Goal: Transaction & Acquisition: Purchase product/service

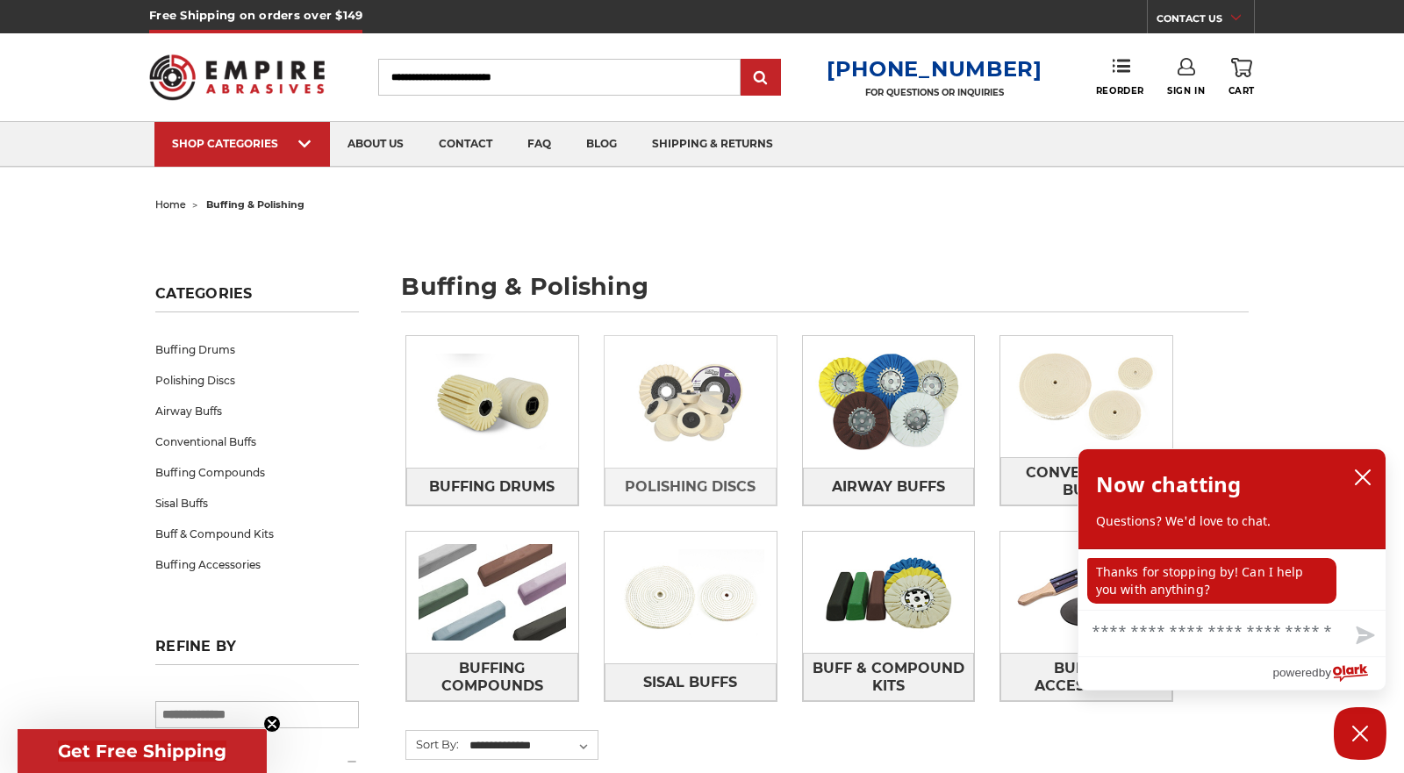
click at [716, 444] on img at bounding box center [690, 401] width 172 height 121
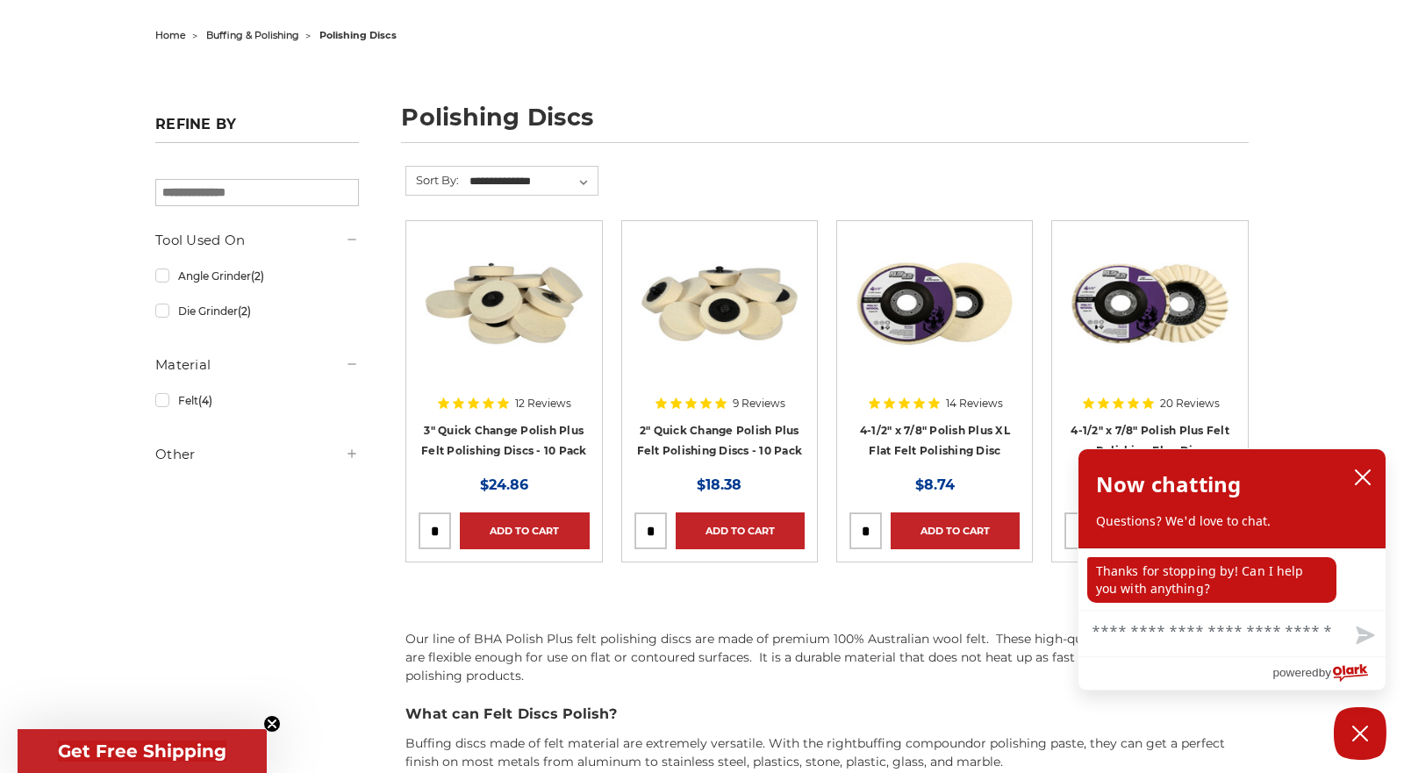
scroll to position [173, 0]
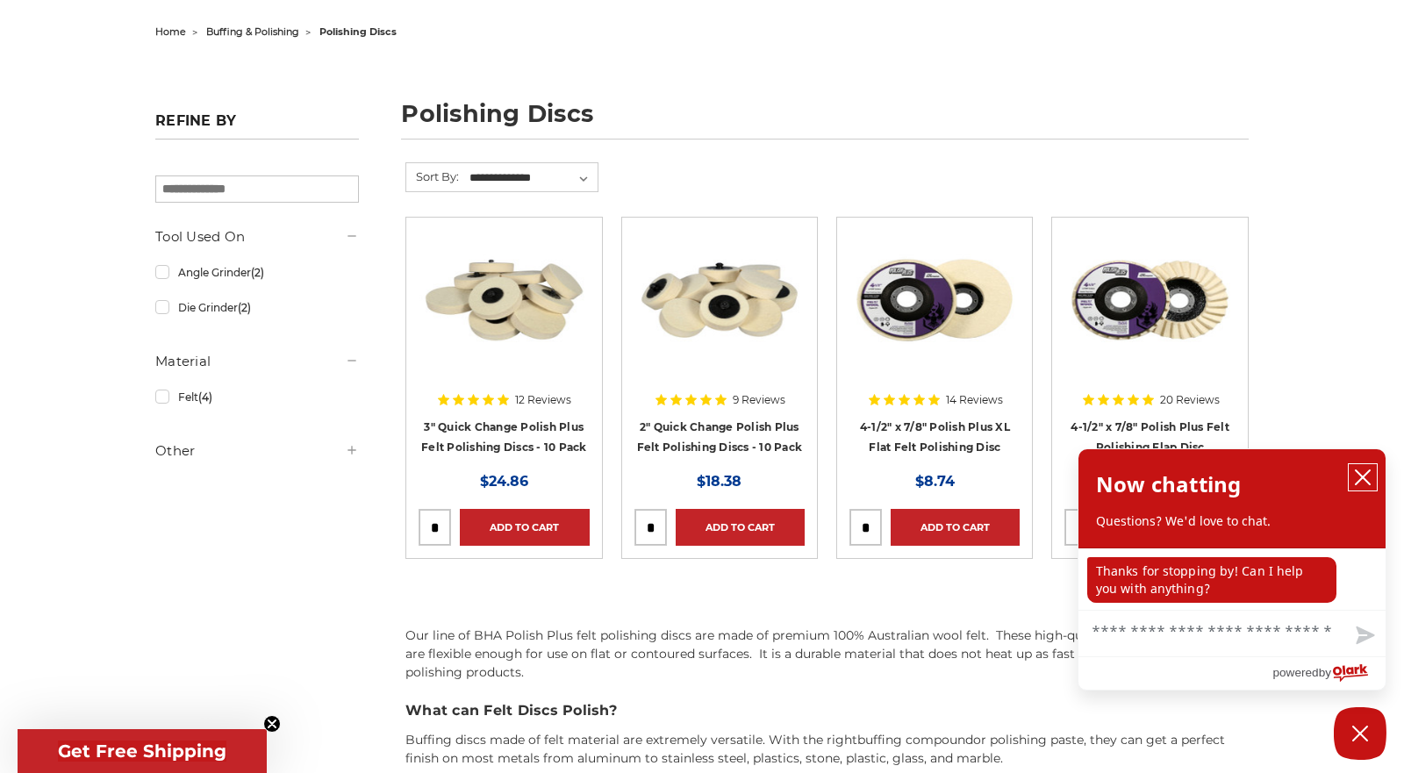
click at [1366, 475] on icon "close chatbox" at bounding box center [1362, 477] width 14 height 14
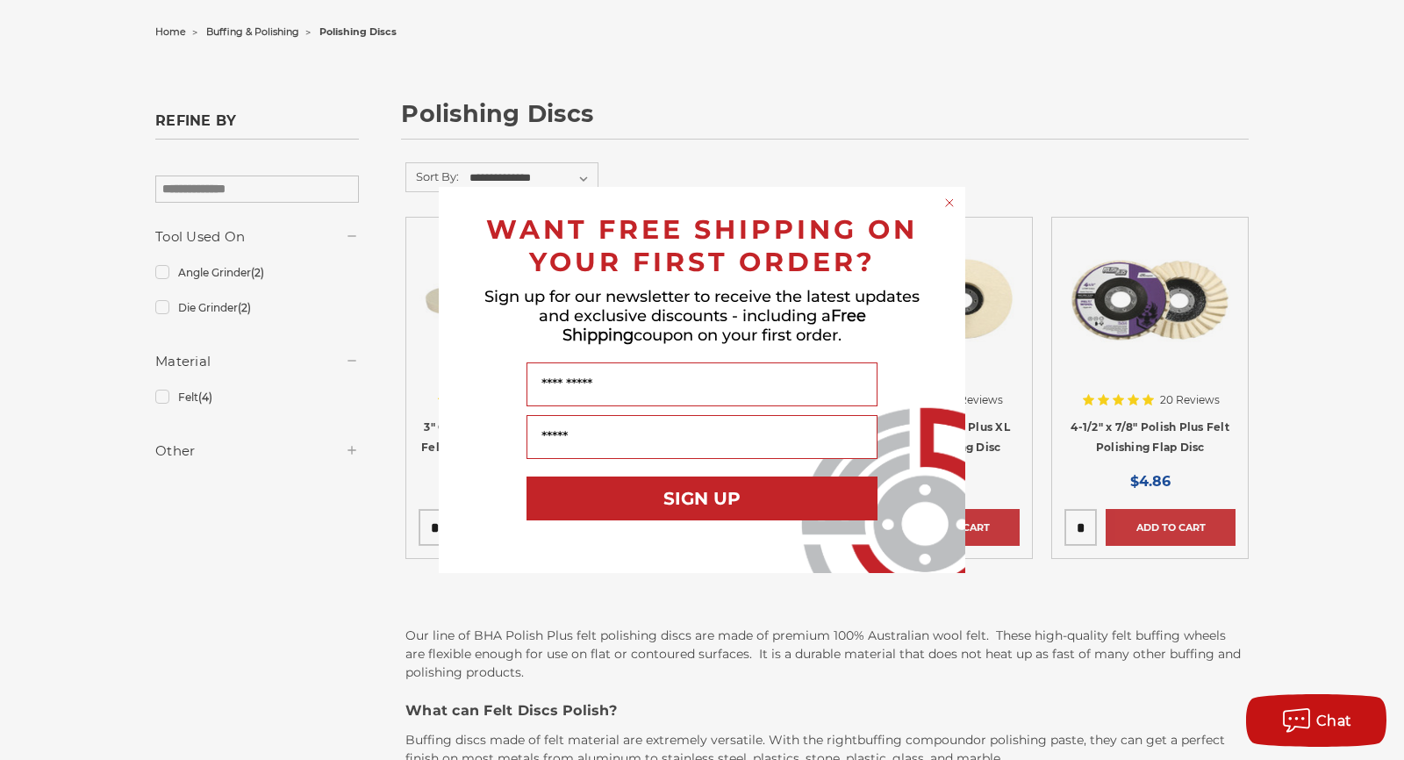
click at [522, 314] on span "Sign up for our newsletter to receive the latest updates and exclusive discount…" at bounding box center [701, 316] width 435 height 58
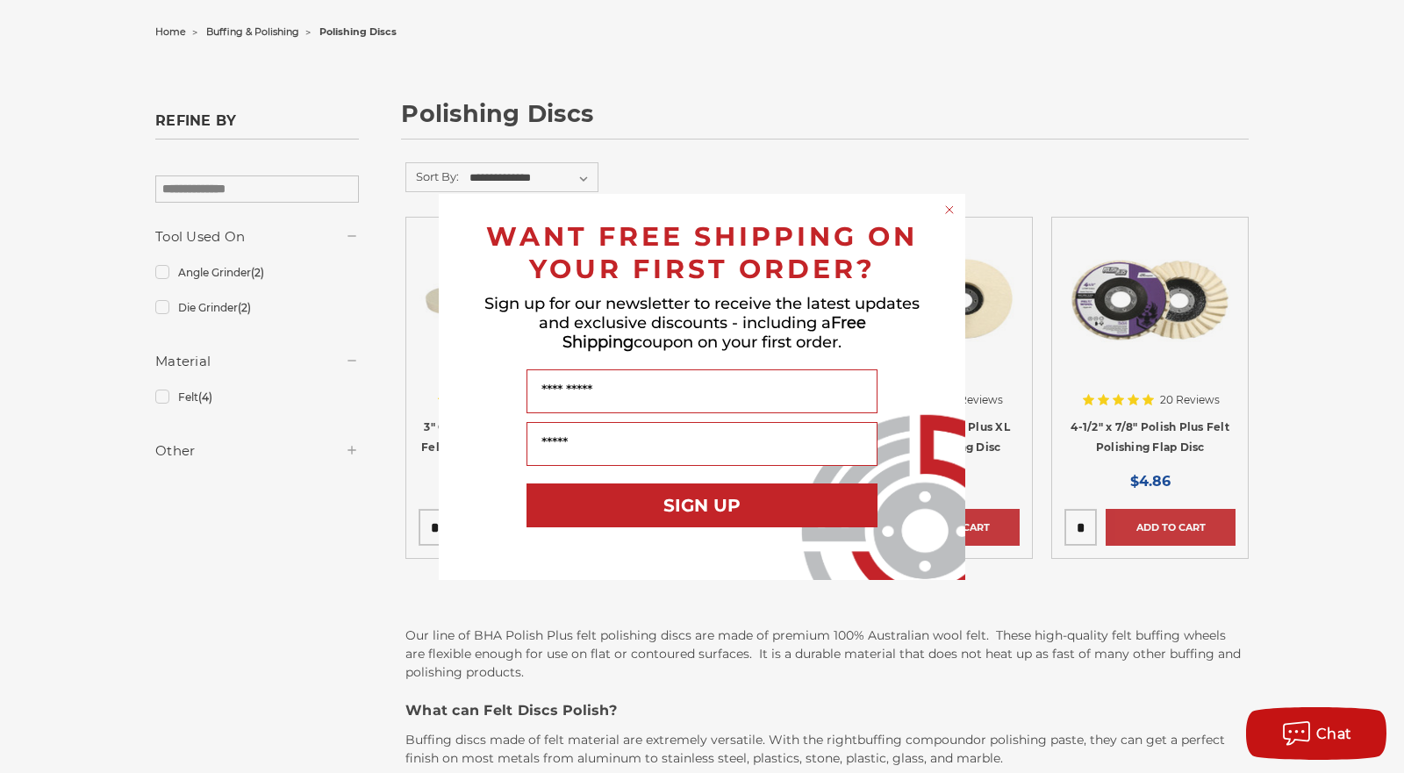
click at [949, 209] on icon "Close dialog" at bounding box center [949, 209] width 7 height 7
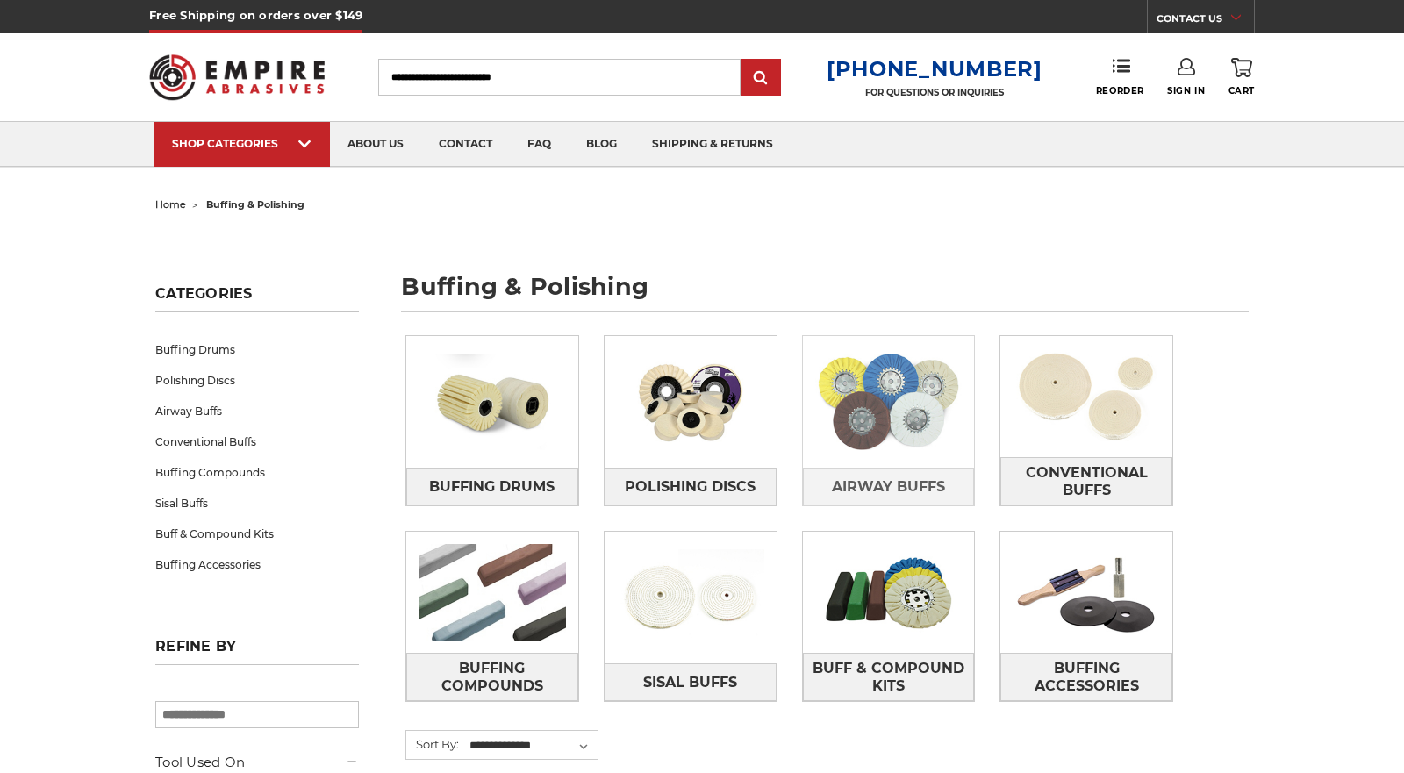
click at [896, 437] on img at bounding box center [889, 401] width 172 height 121
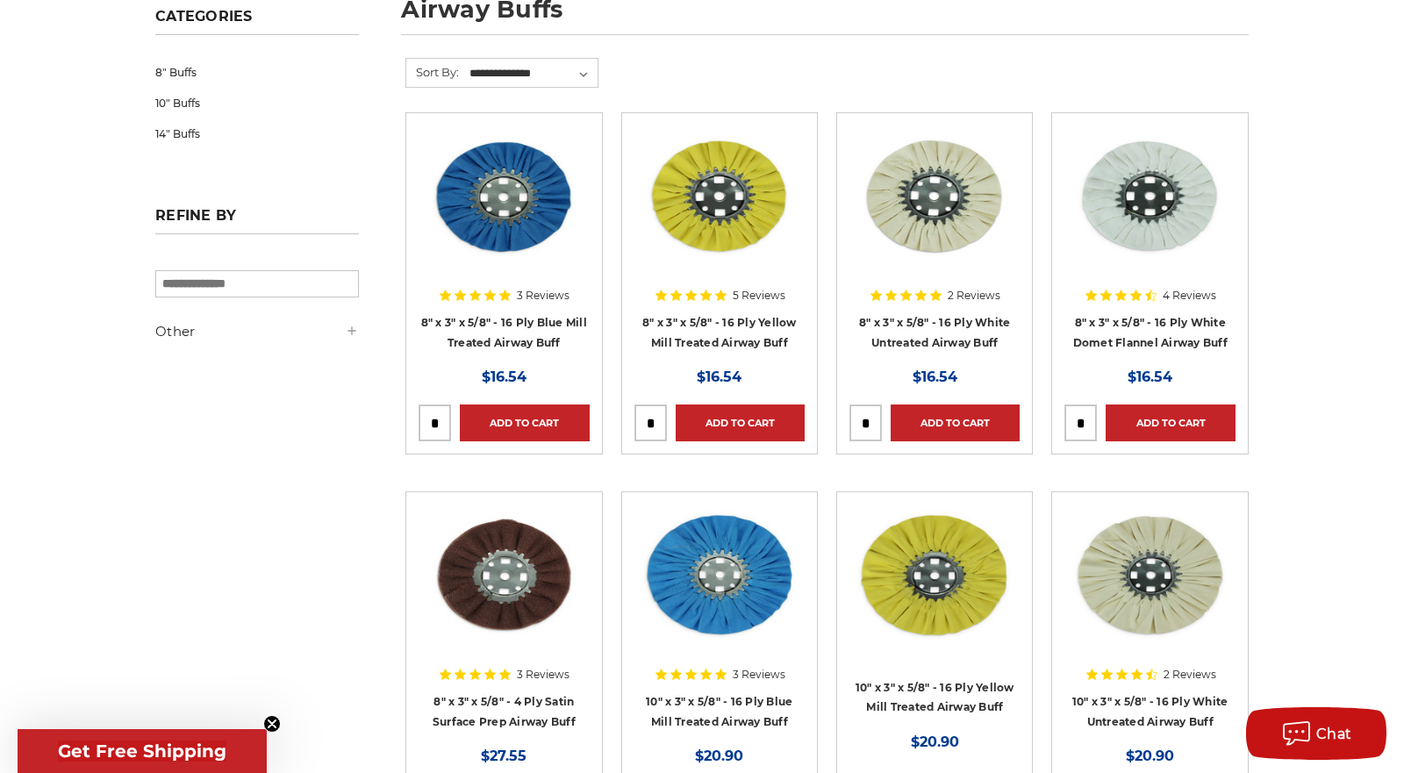
scroll to position [326, 0]
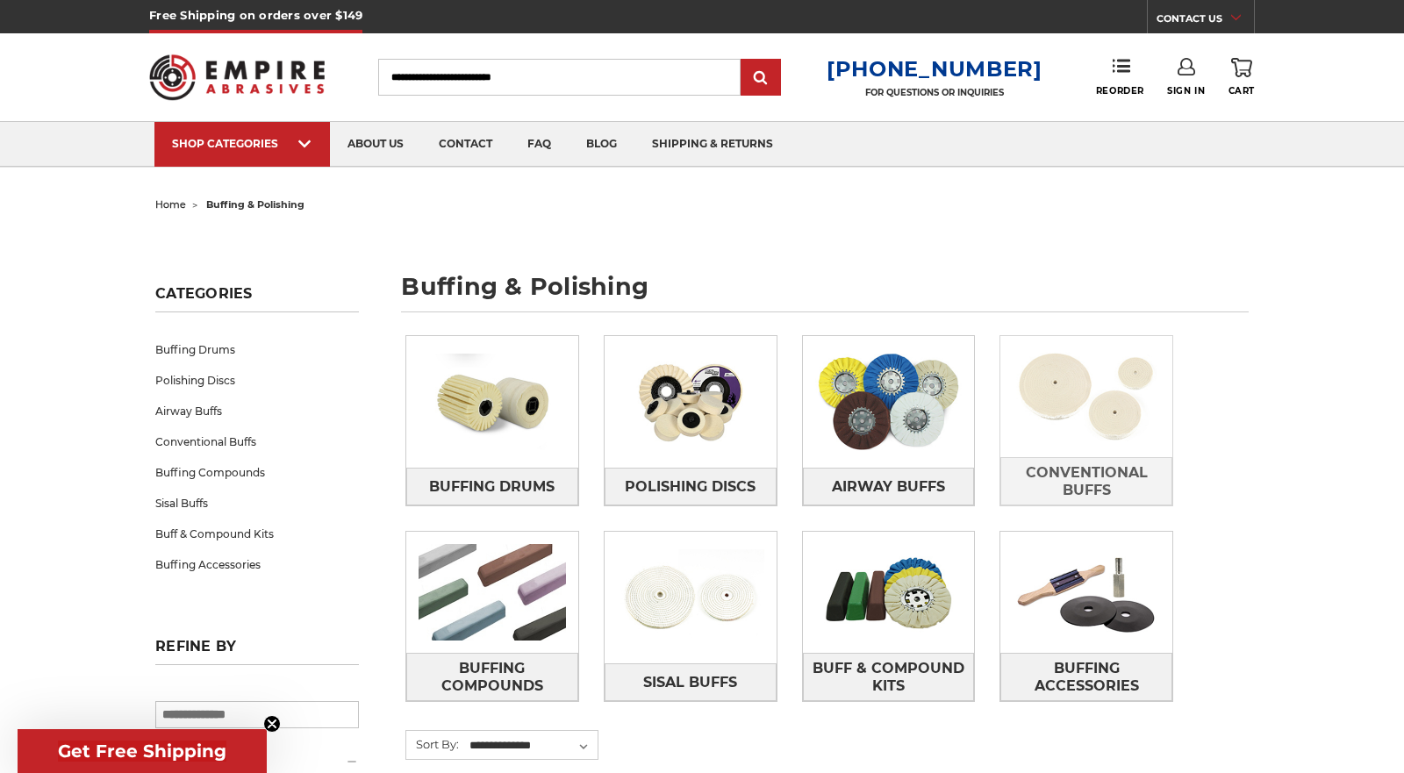
click at [1098, 416] on img at bounding box center [1086, 396] width 172 height 121
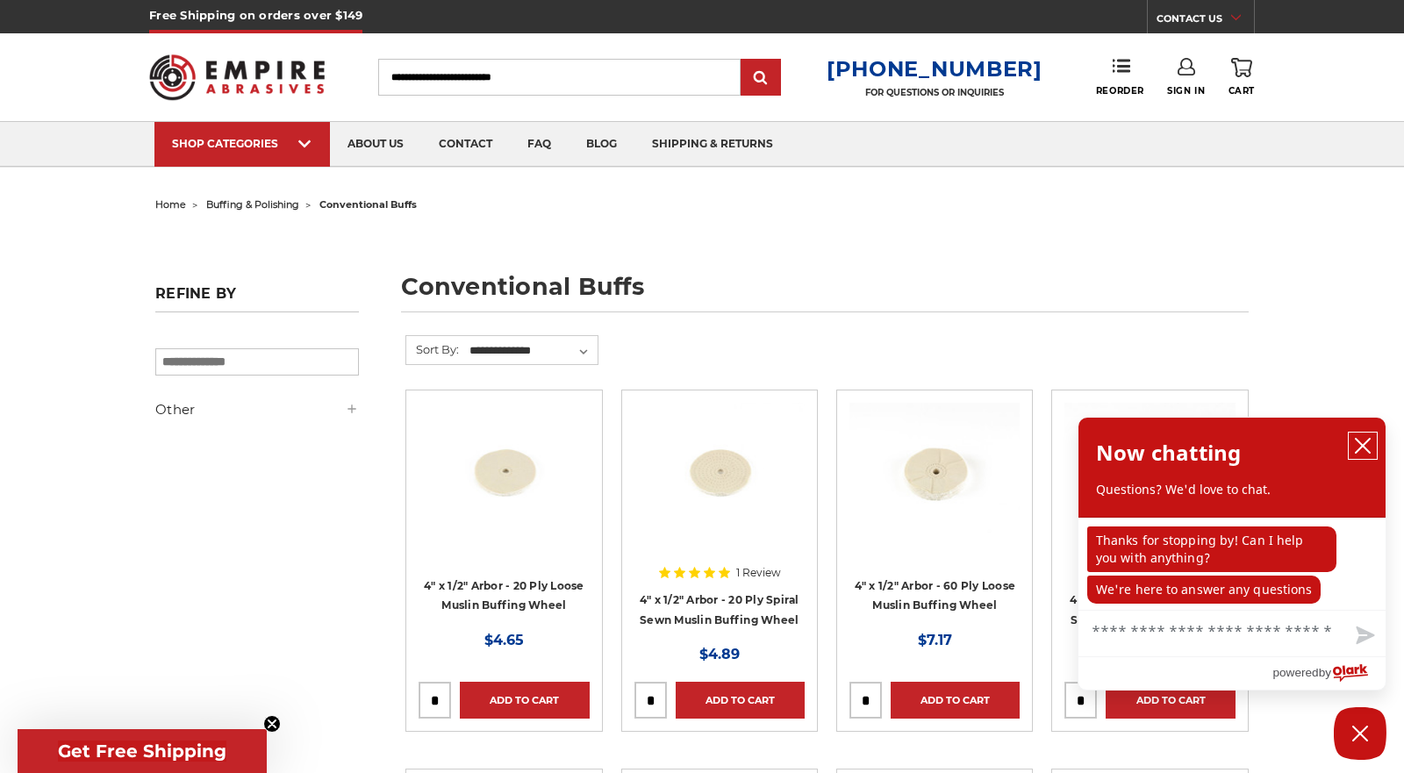
click at [1373, 440] on button "close chatbox" at bounding box center [1362, 446] width 28 height 26
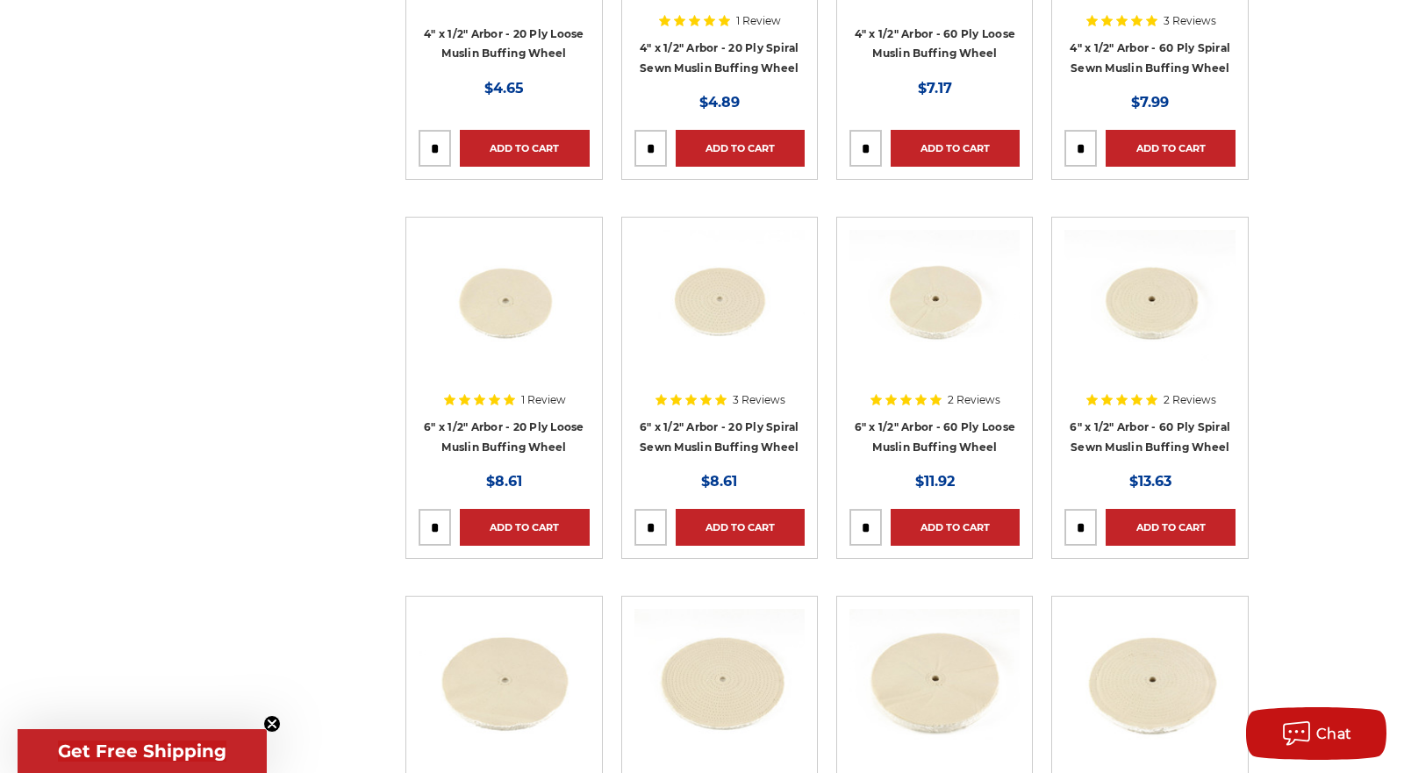
scroll to position [549, 0]
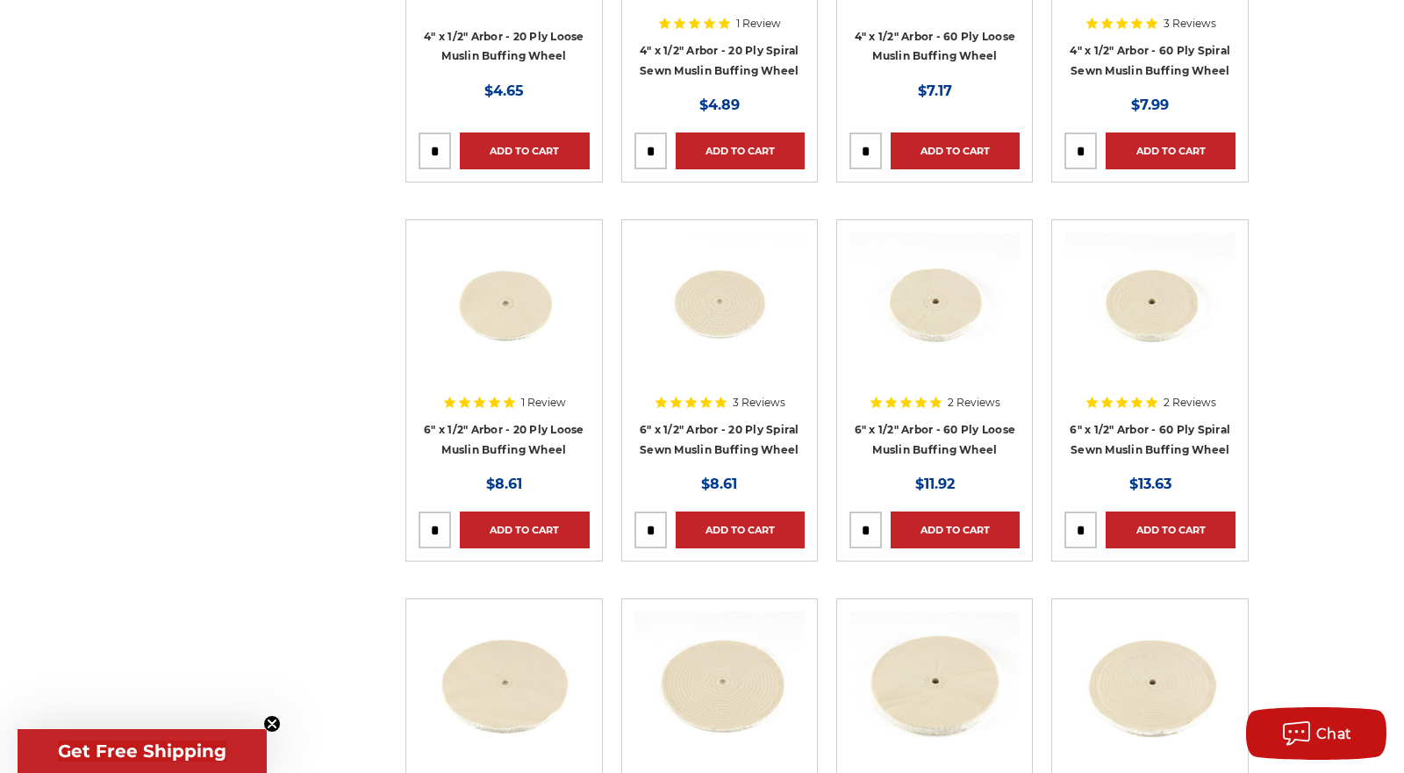
click at [1146, 420] on div at bounding box center [1149, 344] width 170 height 225
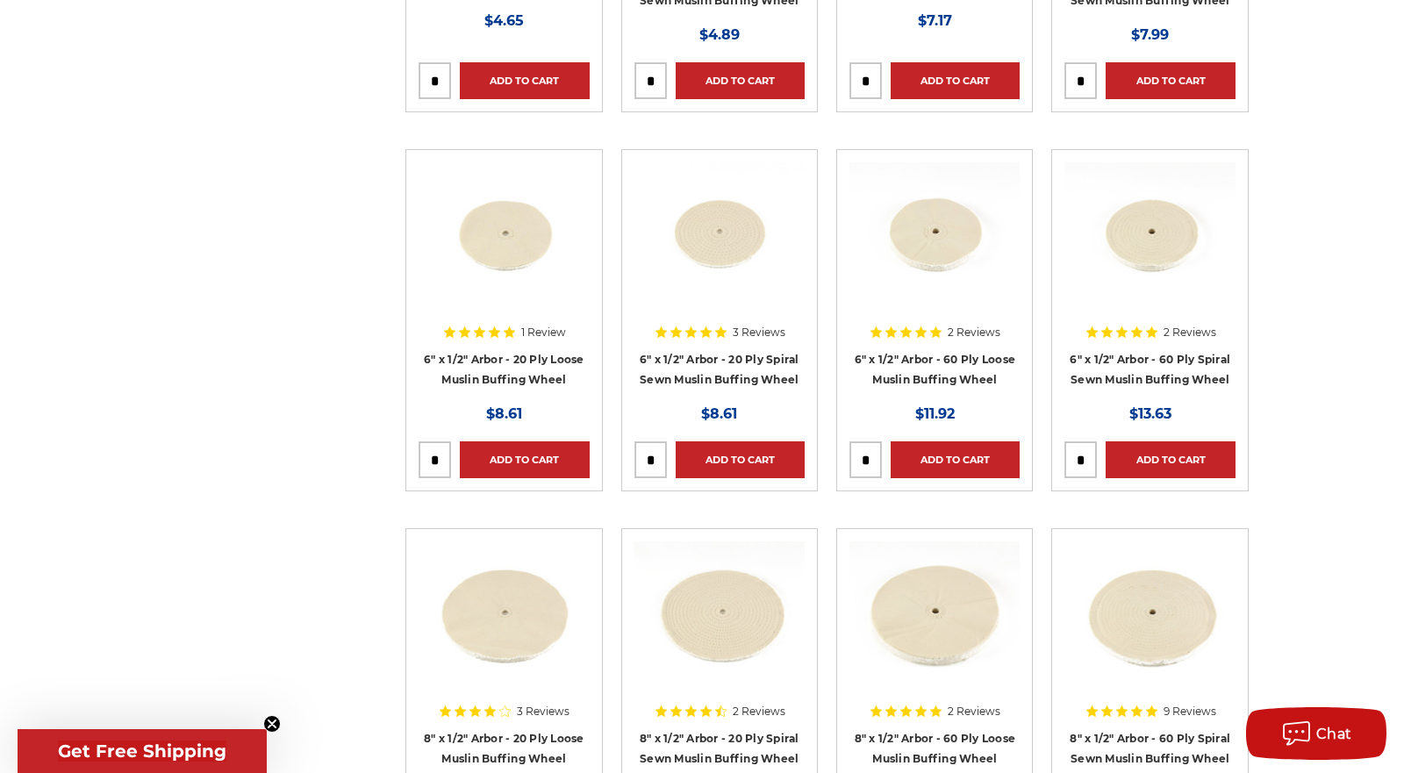
scroll to position [633, 0]
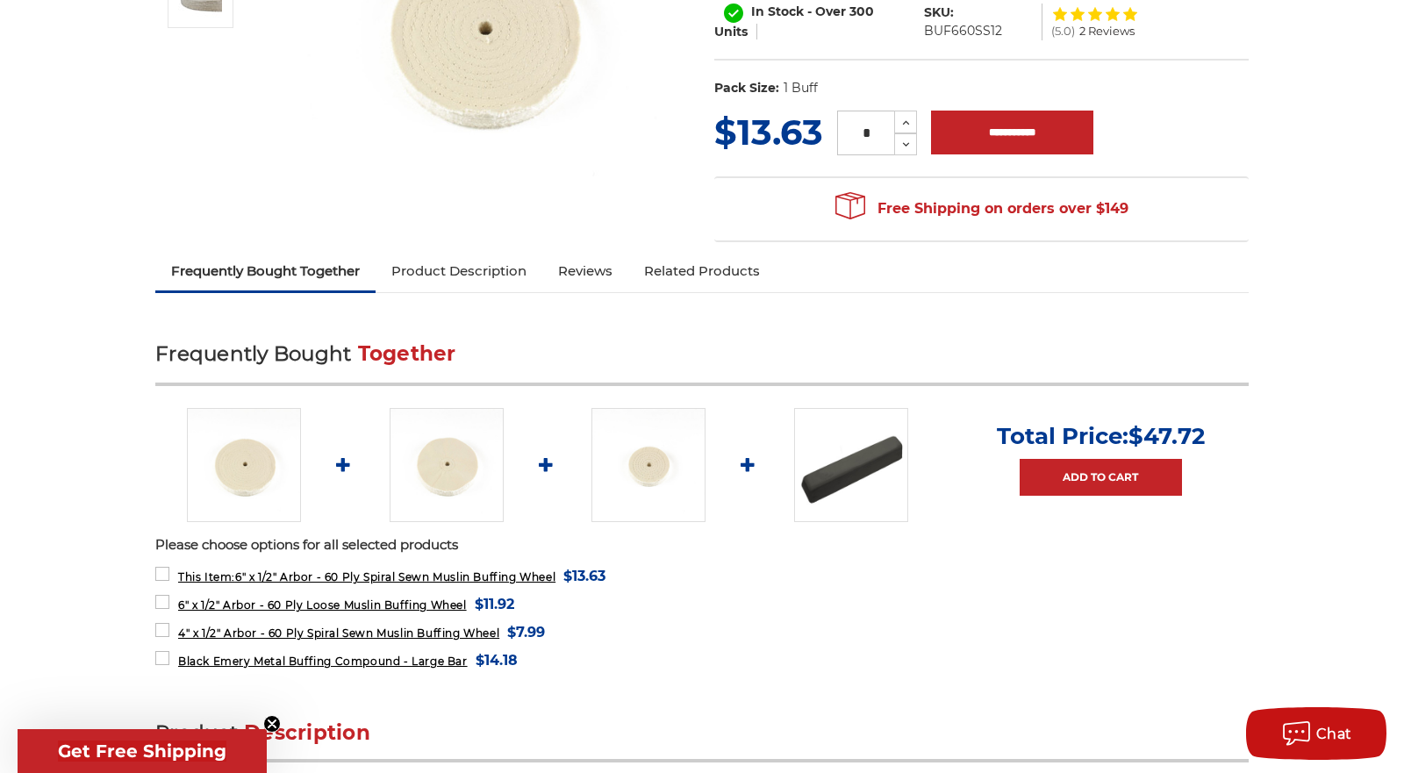
click at [460, 265] on link "Product Description" at bounding box center [458, 271] width 167 height 39
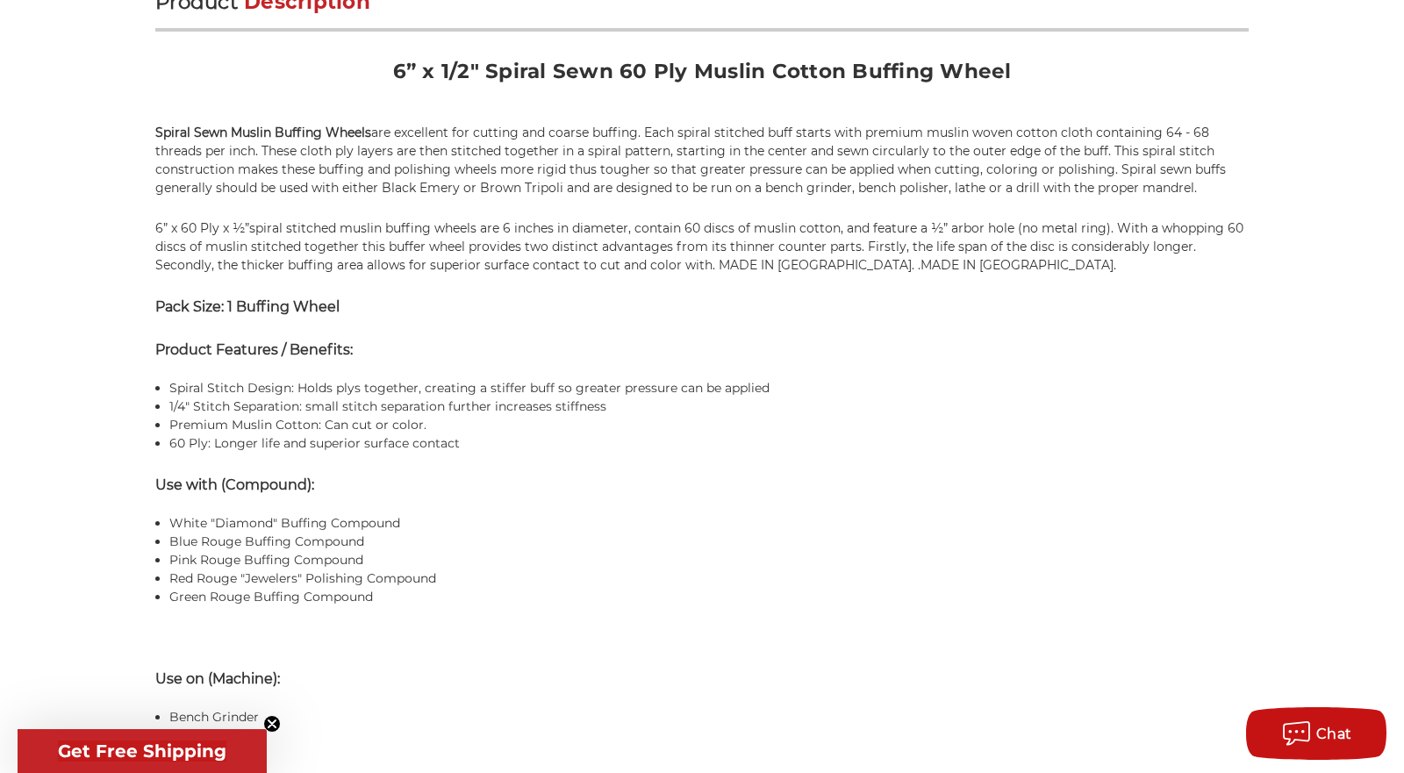
scroll to position [1154, 0]
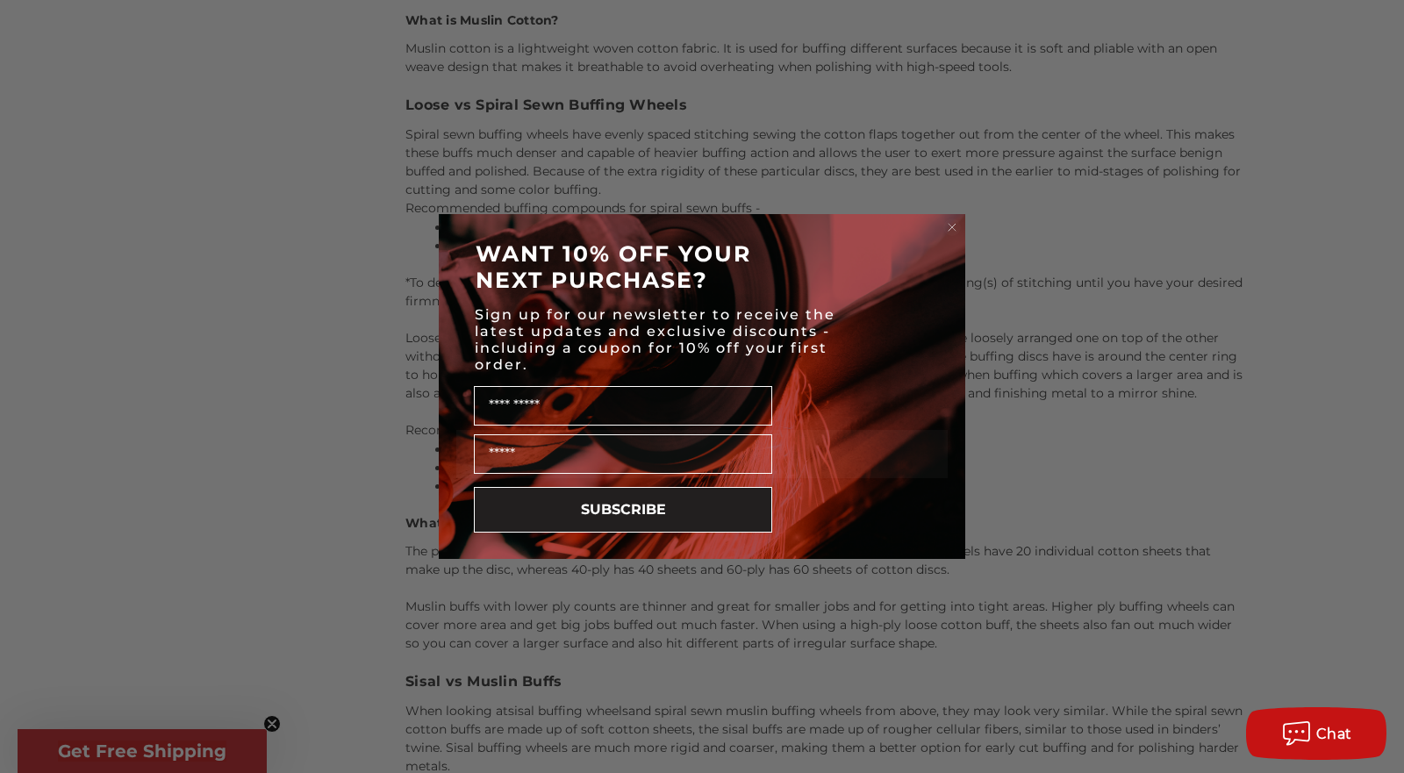
scroll to position [1934, 0]
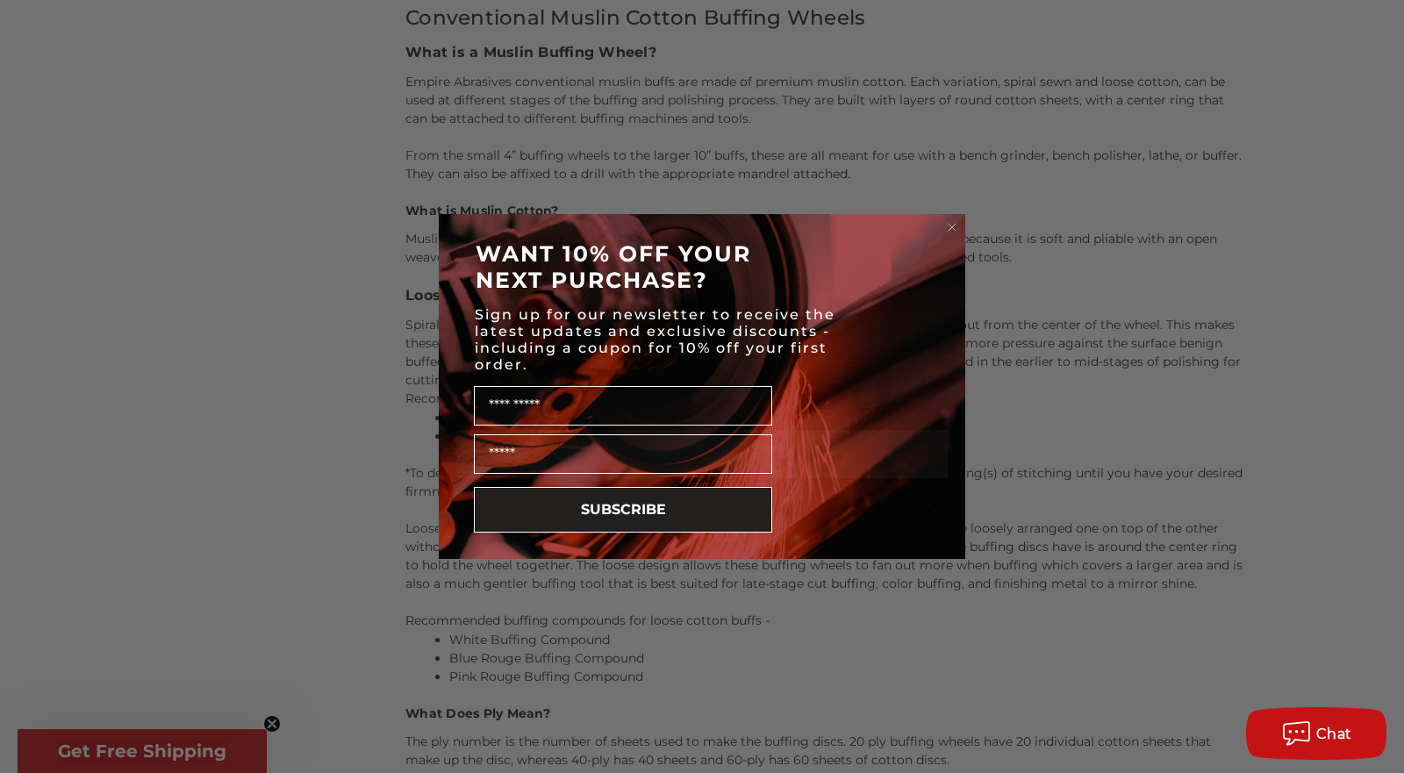
click at [953, 219] on circle "Close dialog" at bounding box center [952, 227] width 17 height 17
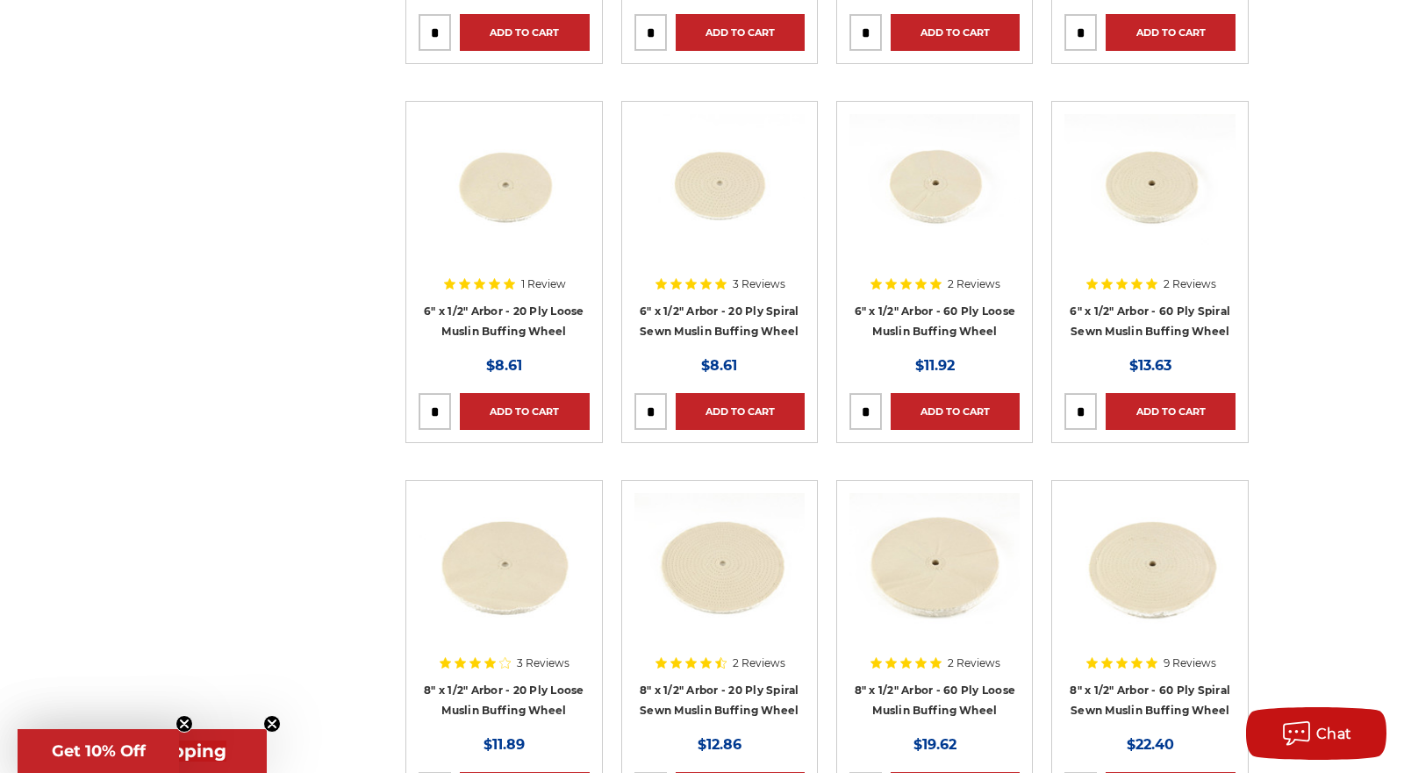
scroll to position [670, 0]
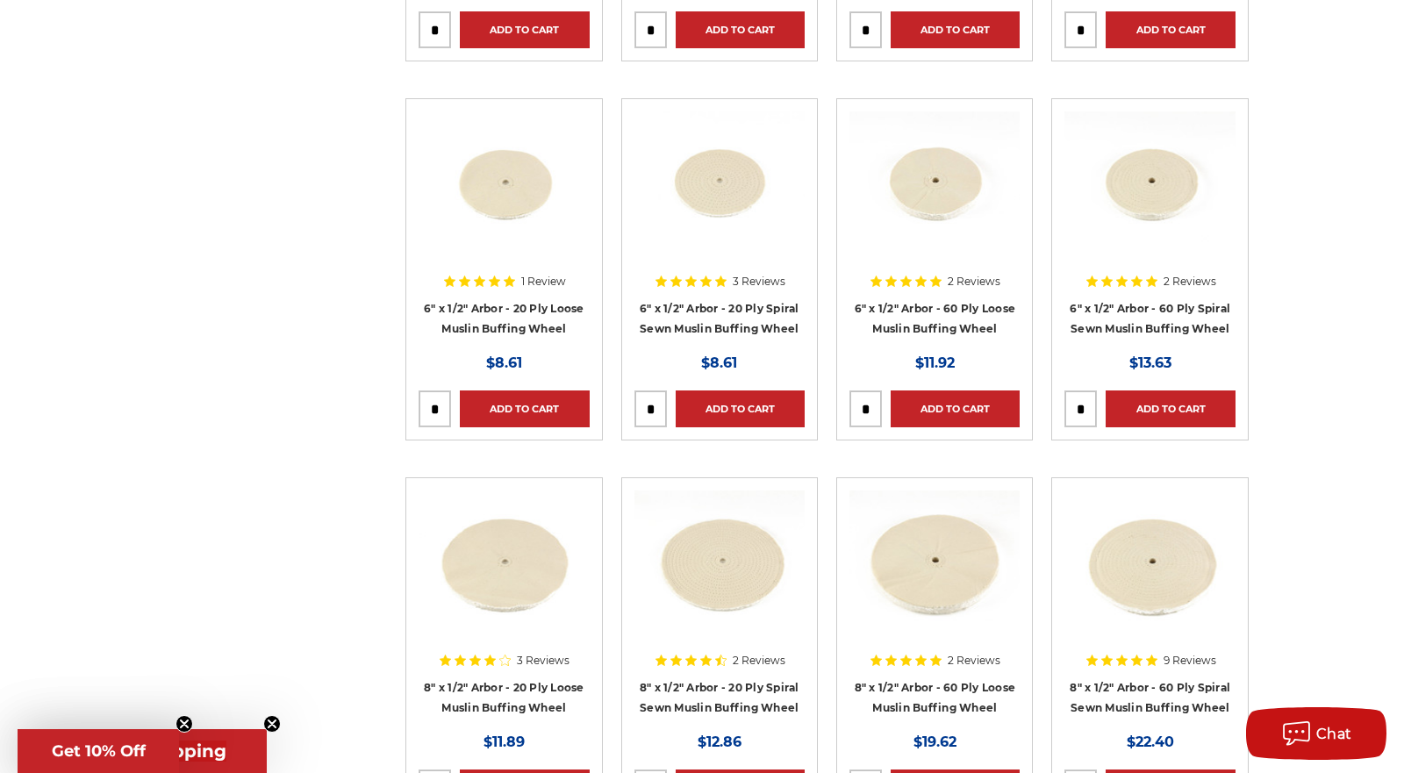
click at [872, 405] on input "tel" at bounding box center [865, 408] width 31 height 35
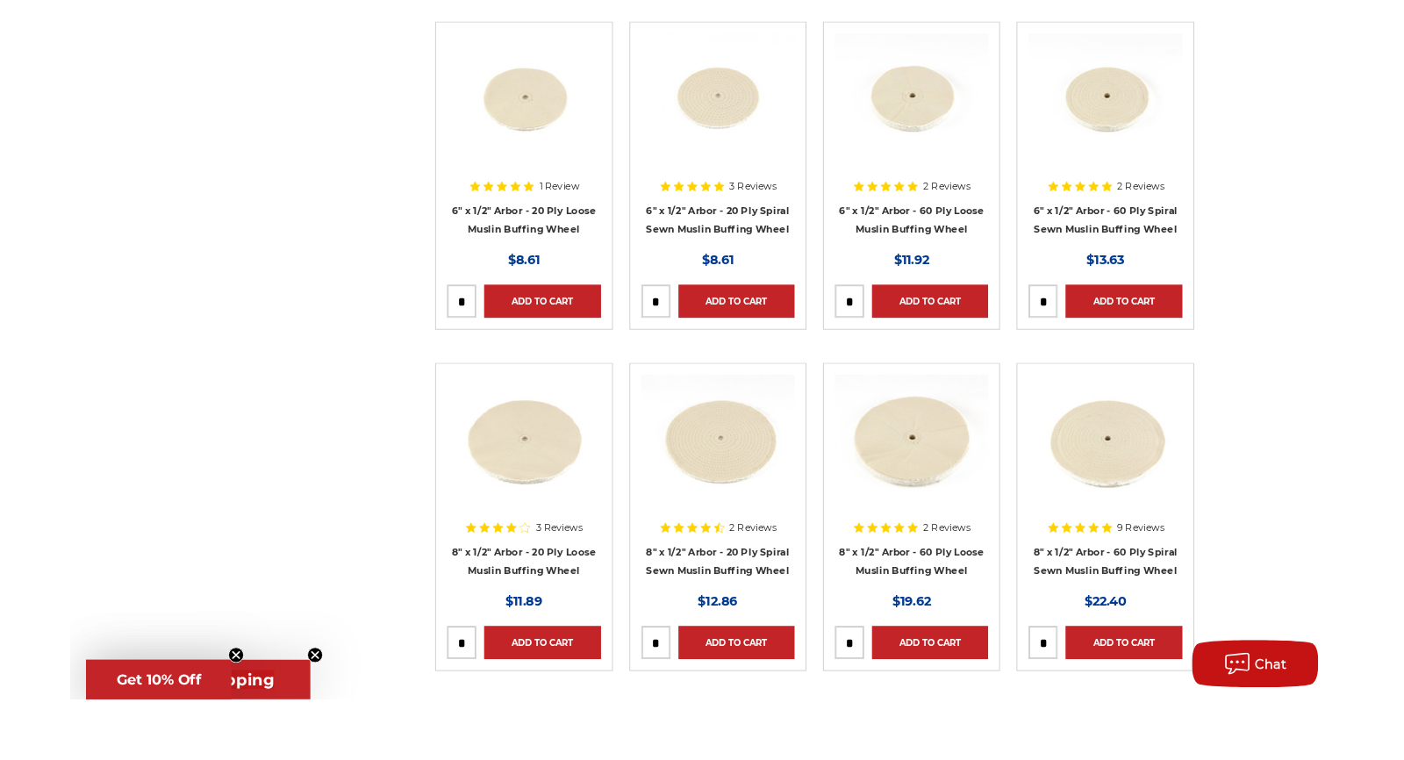
scroll to position [683, 0]
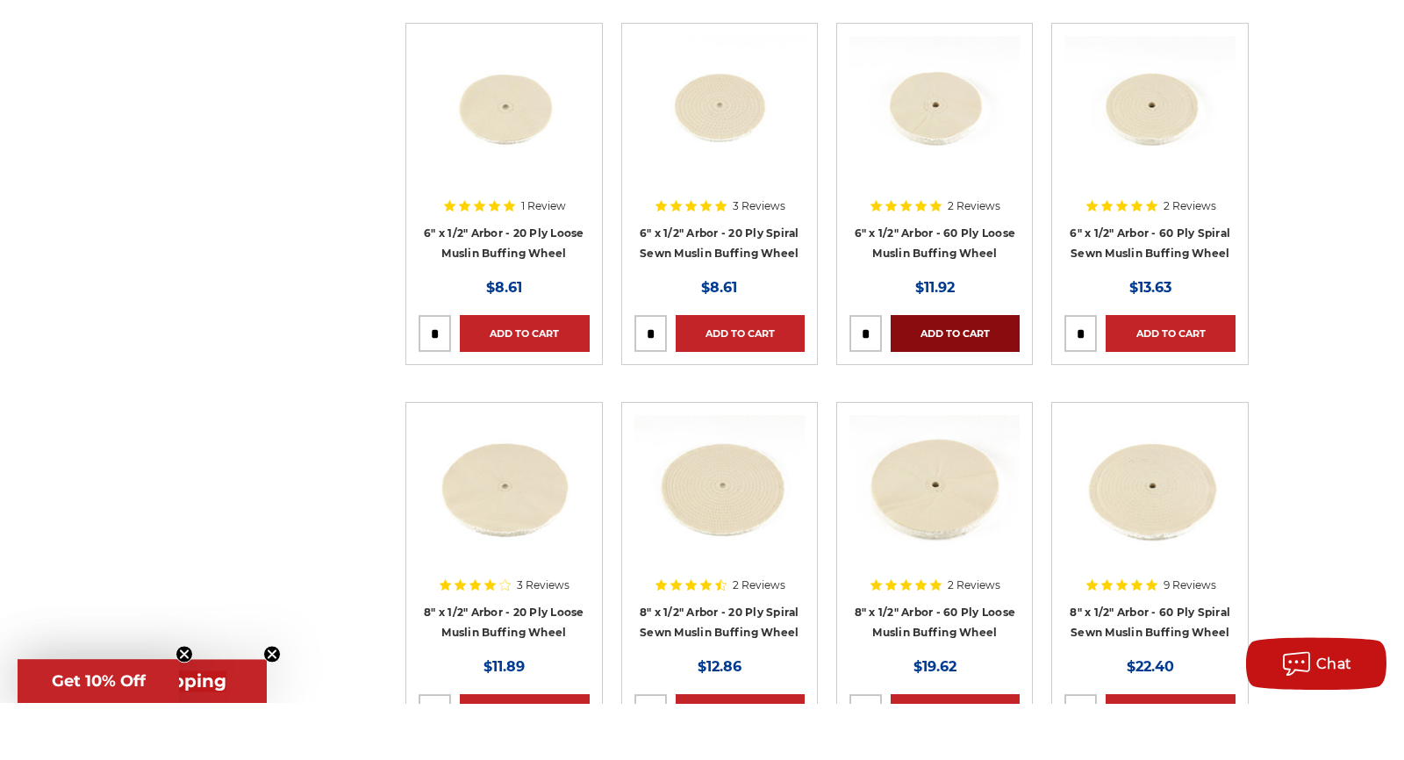
type input "*"
click at [960, 383] on link "Add to Cart" at bounding box center [954, 390] width 129 height 37
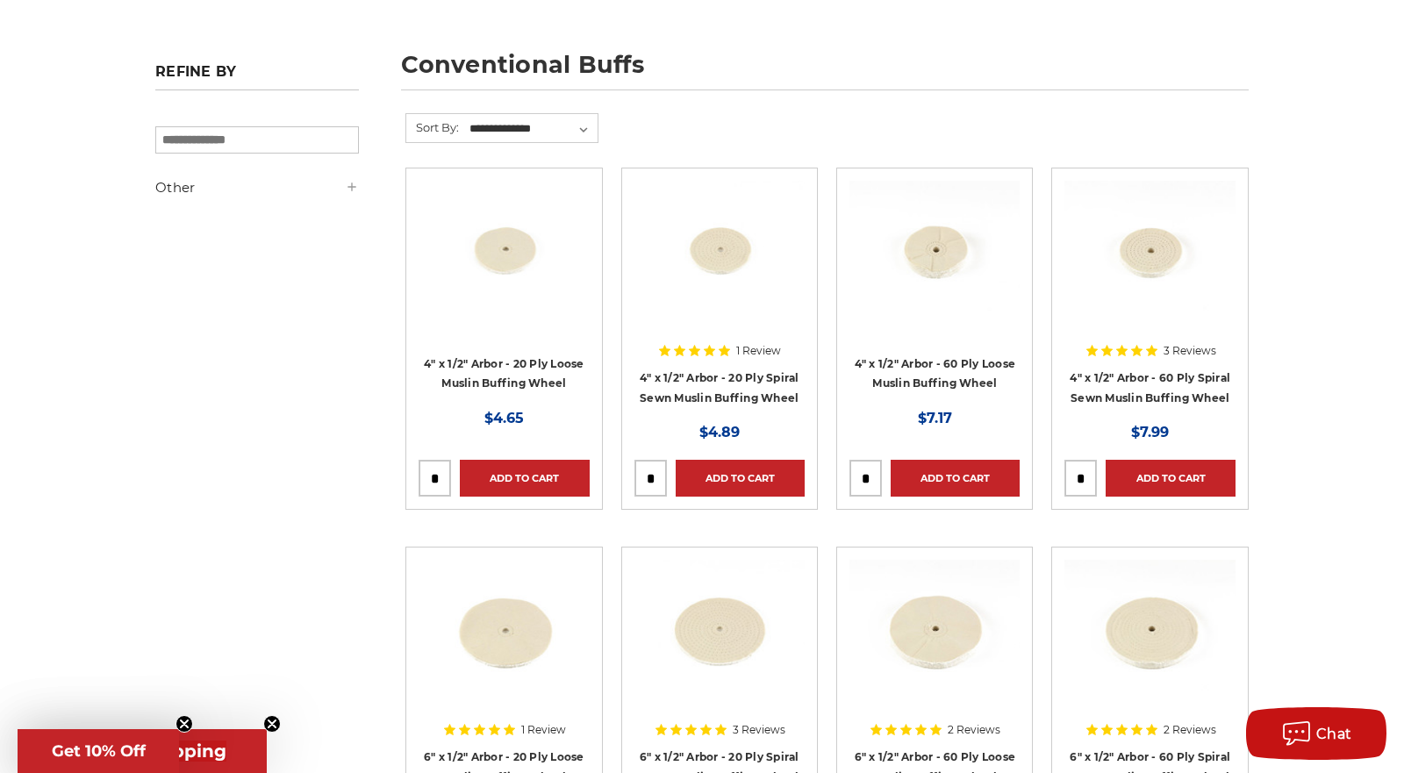
scroll to position [212, 0]
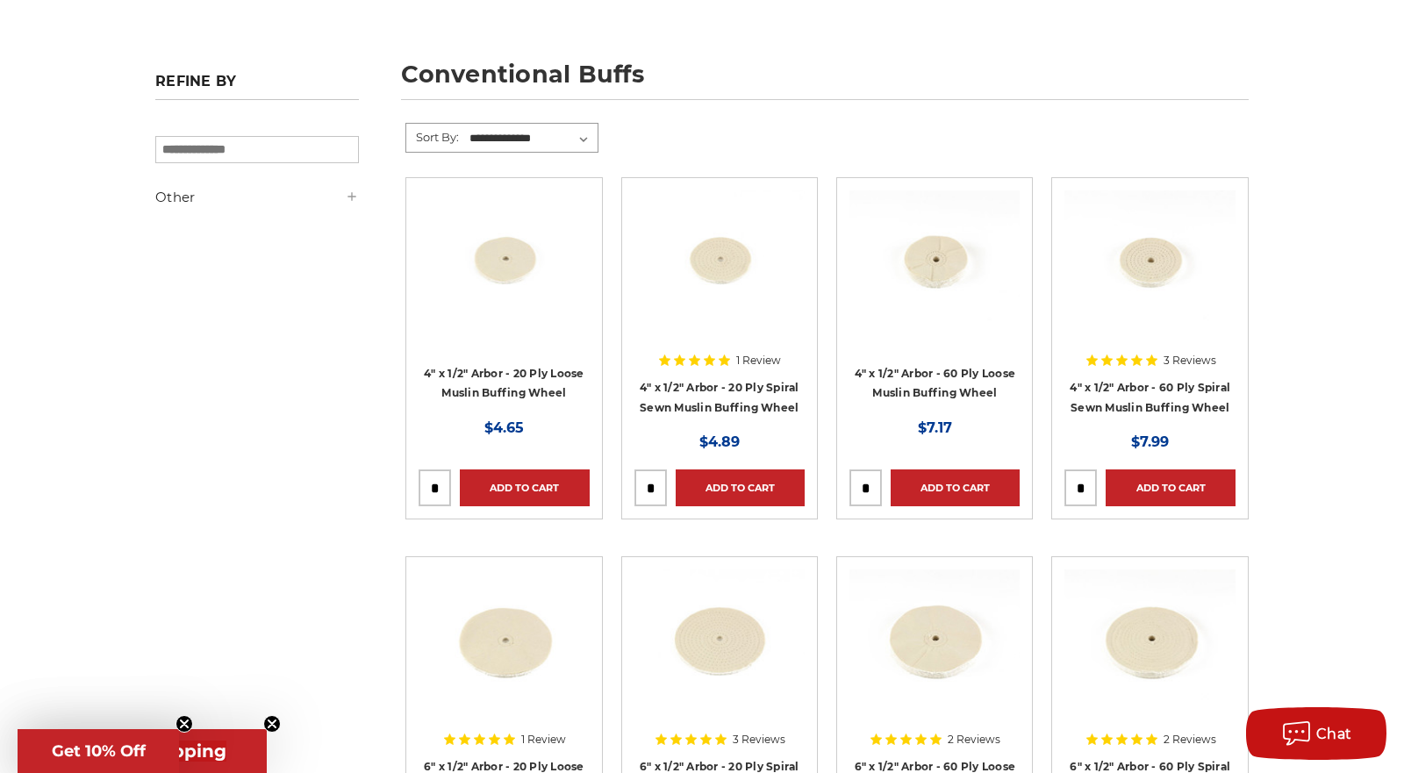
click at [563, 130] on select "**********" at bounding box center [532, 138] width 131 height 26
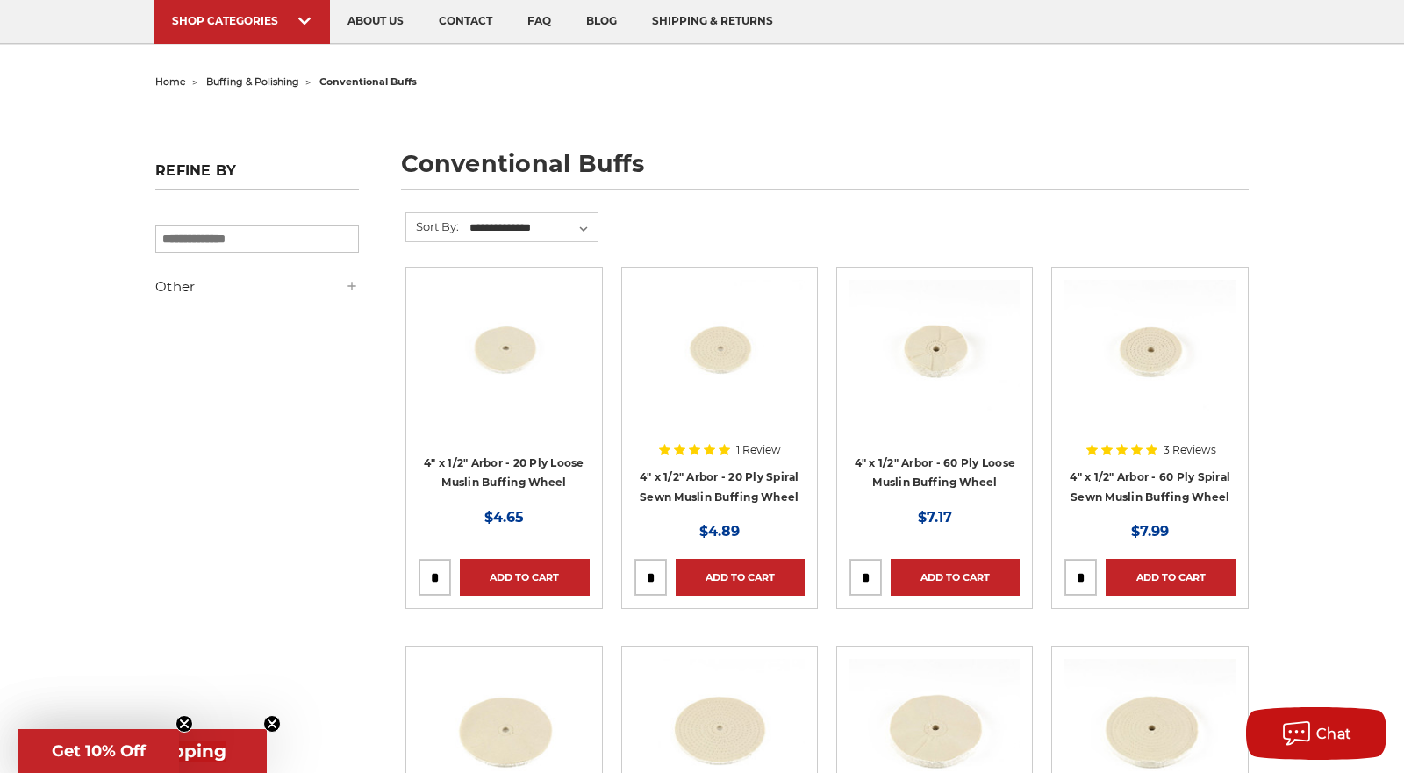
scroll to position [0, 0]
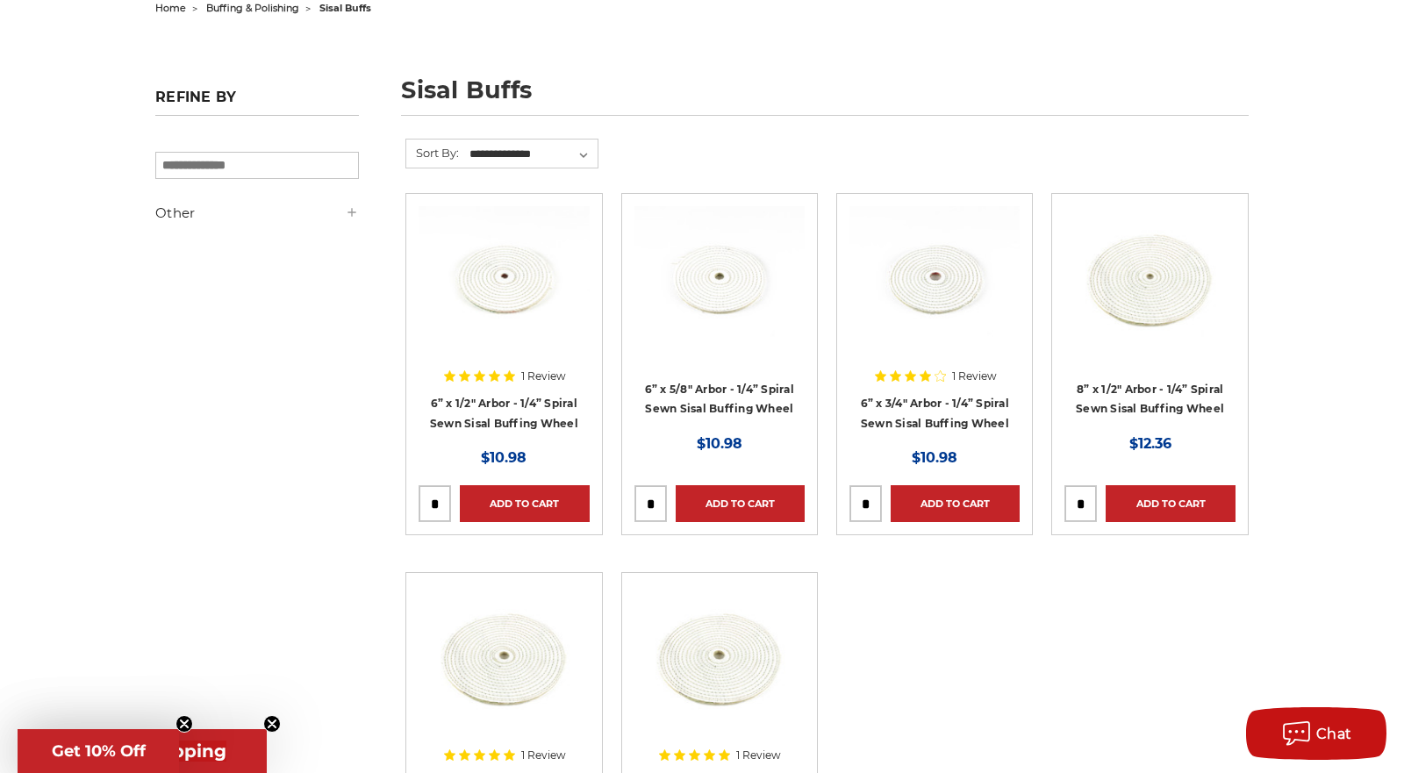
scroll to position [209, 0]
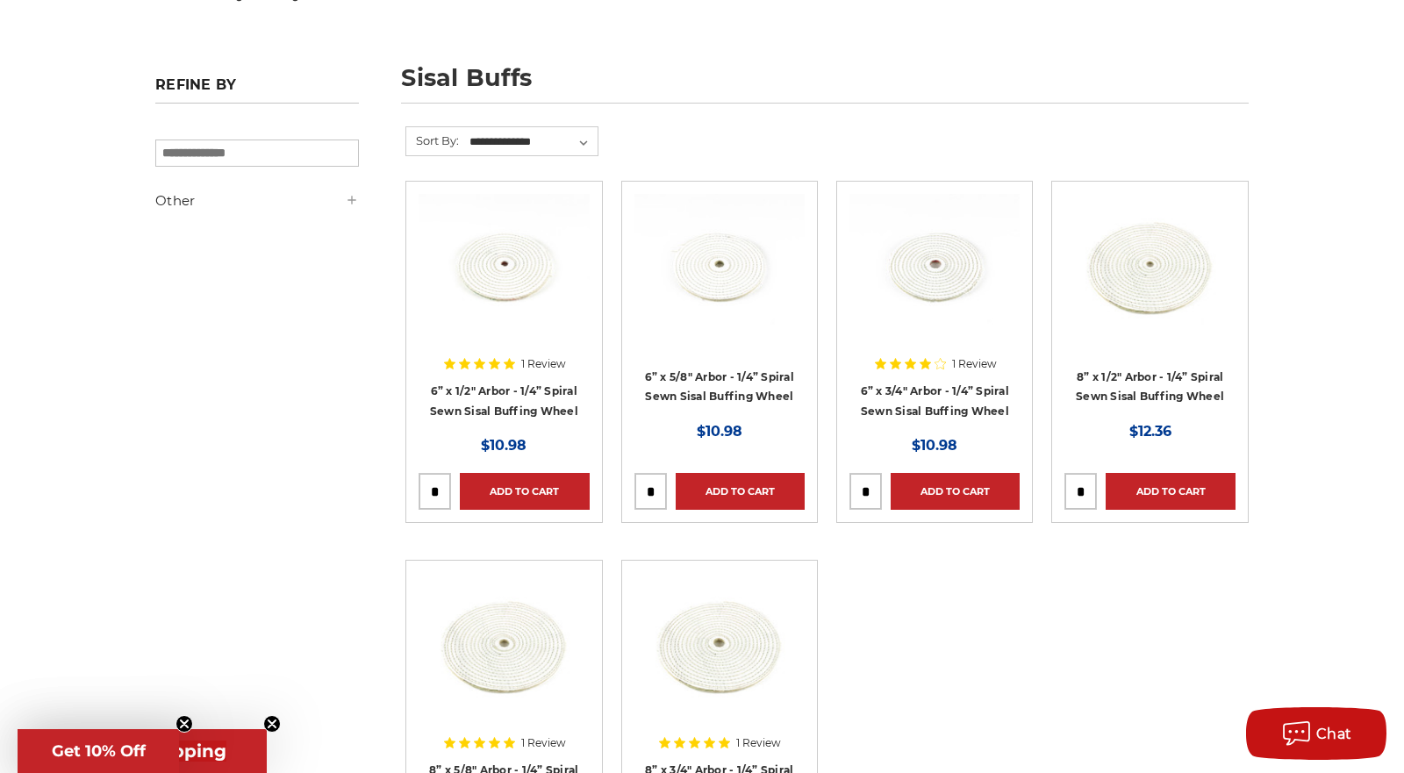
click at [651, 495] on input "tel" at bounding box center [650, 491] width 31 height 35
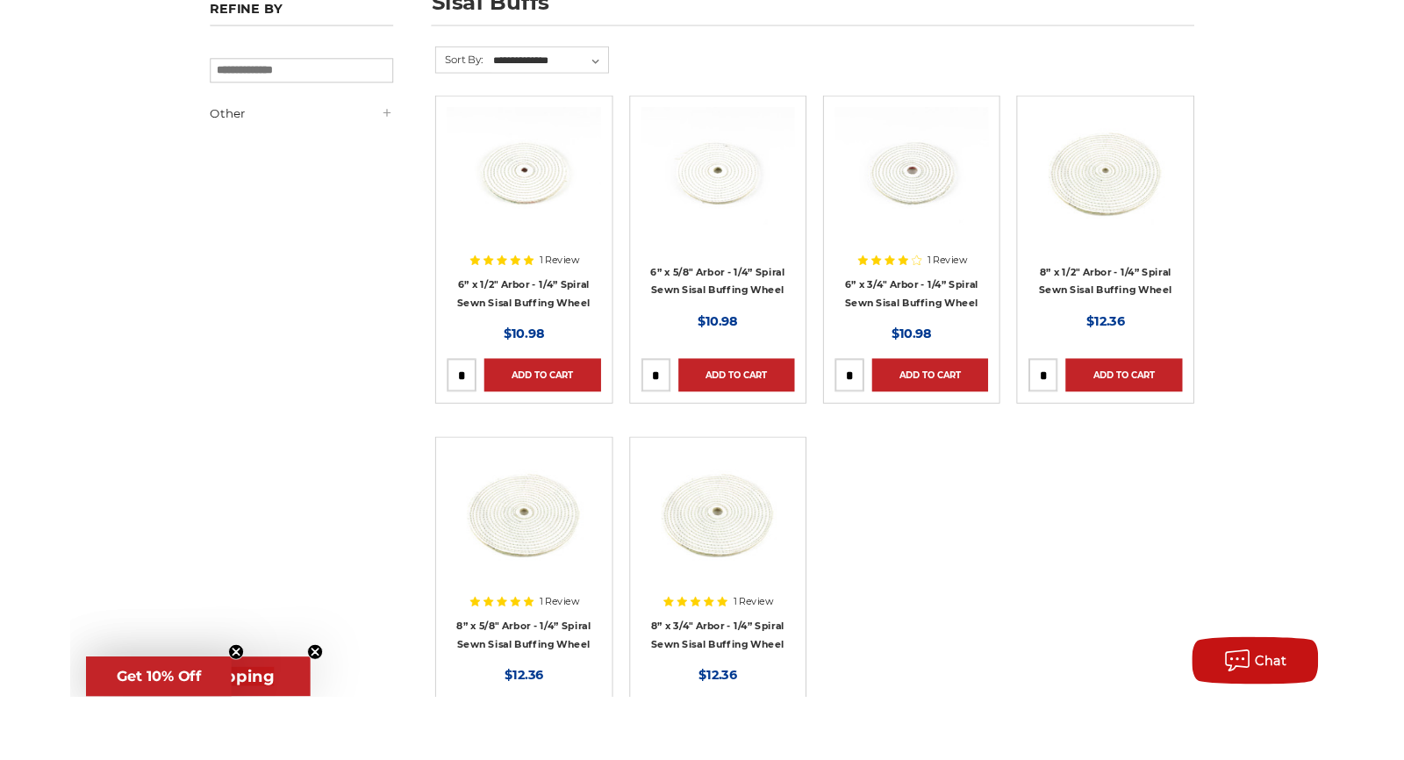
scroll to position [222, 0]
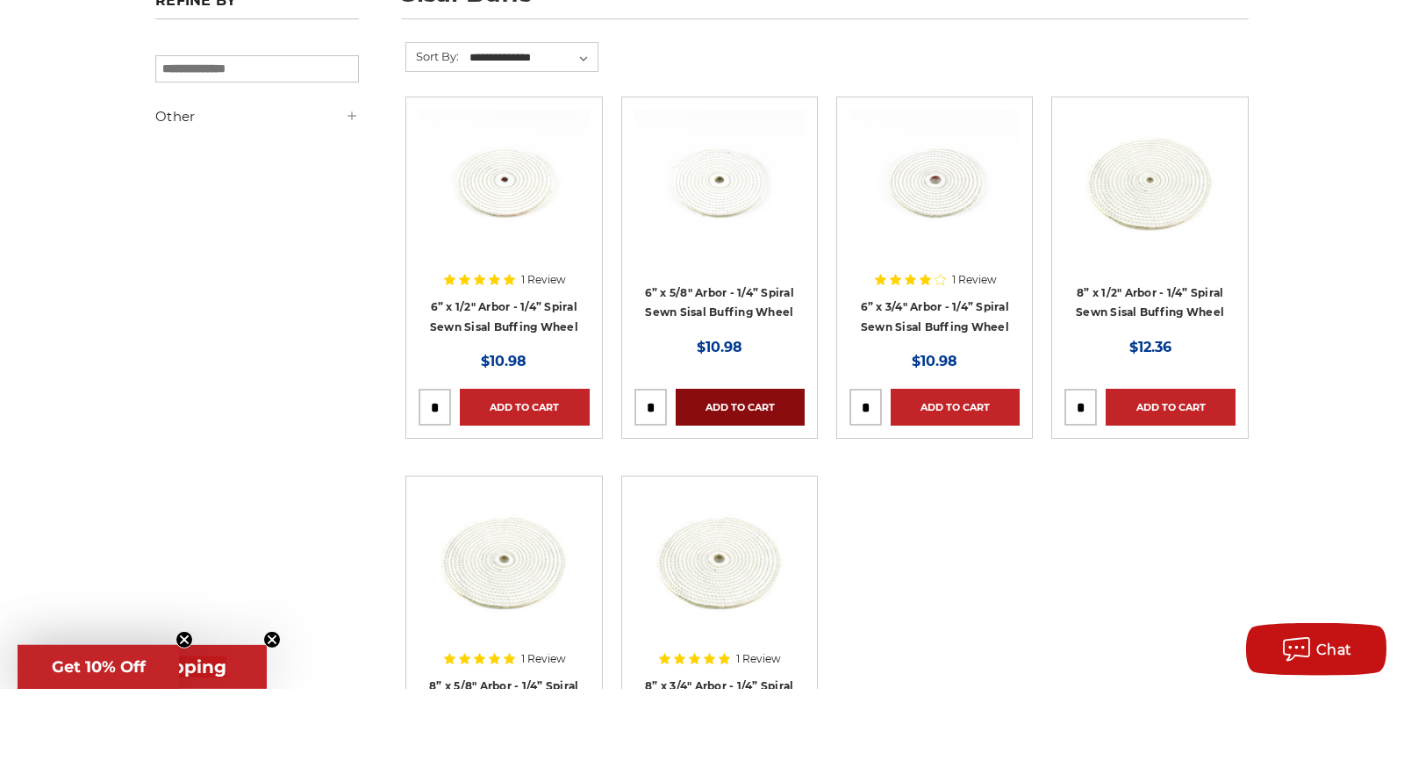
type input "*"
click at [759, 479] on link "Add to Cart" at bounding box center [740, 478] width 129 height 37
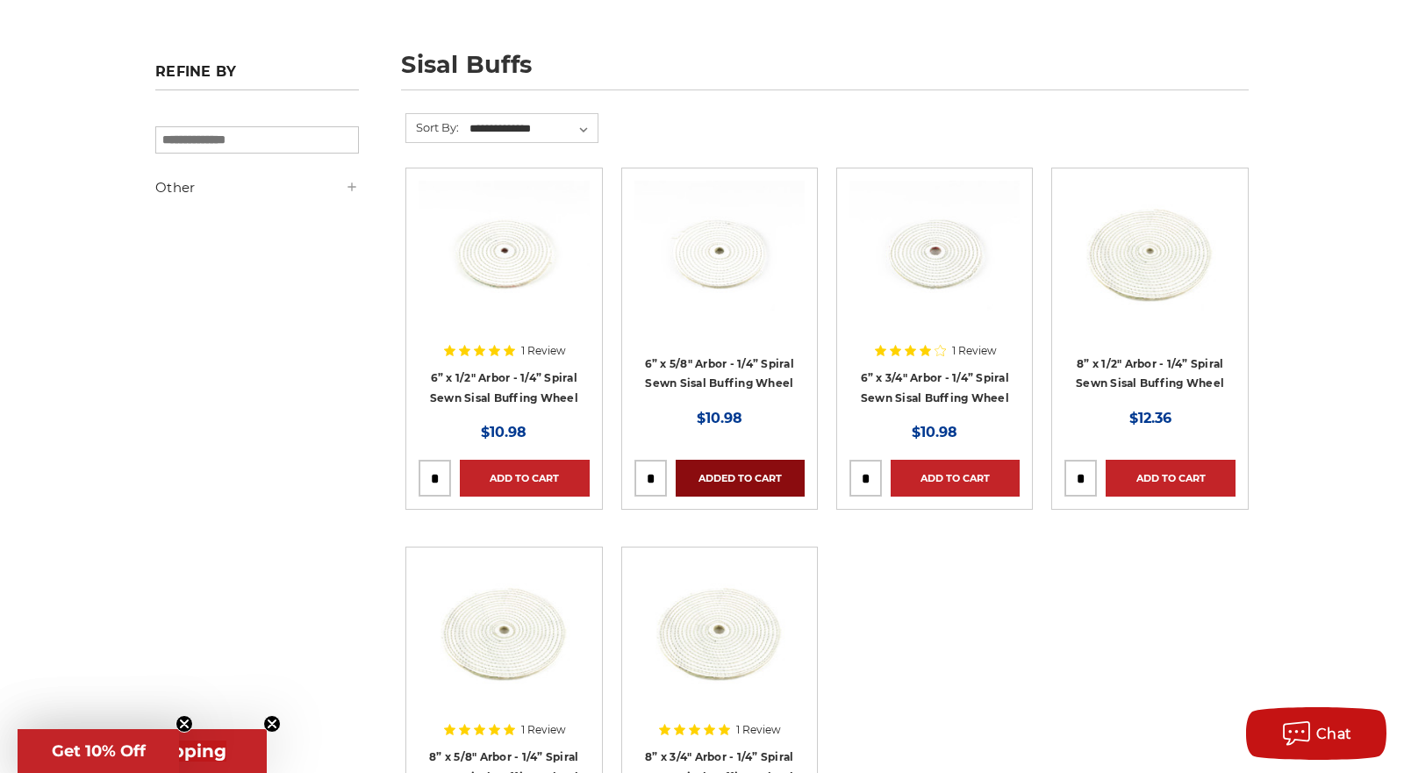
scroll to position [0, 0]
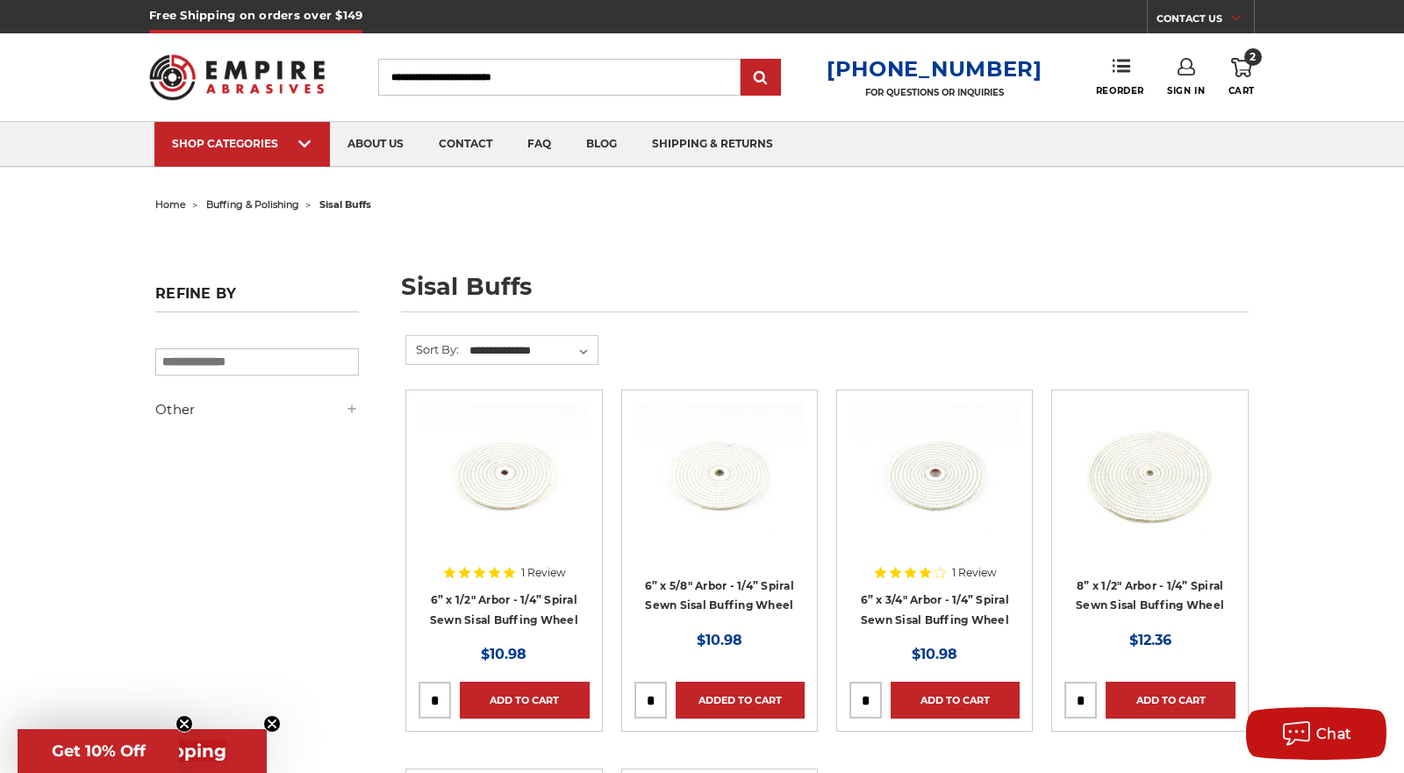
click at [1253, 74] on link "2 Cart" at bounding box center [1241, 77] width 26 height 39
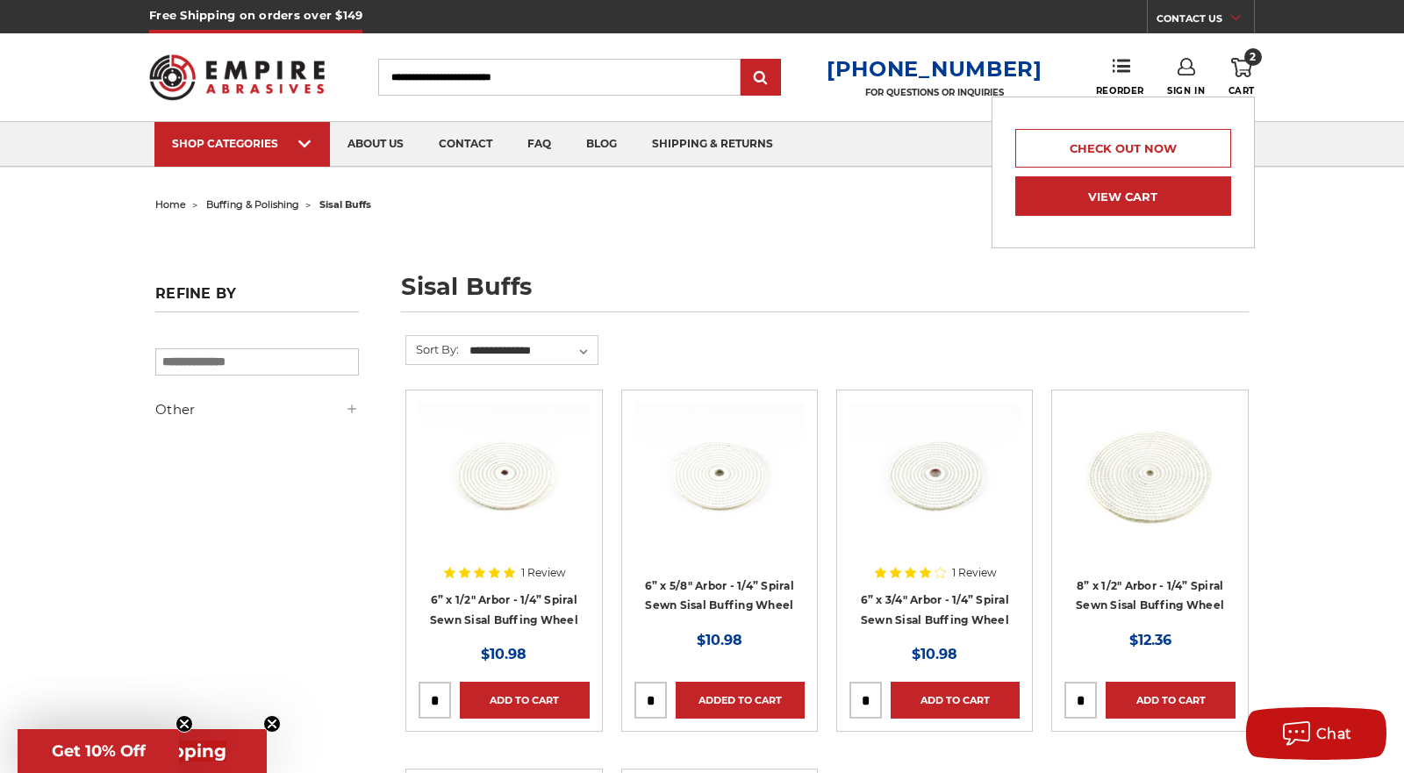
click at [1162, 197] on link "View Cart" at bounding box center [1123, 195] width 216 height 39
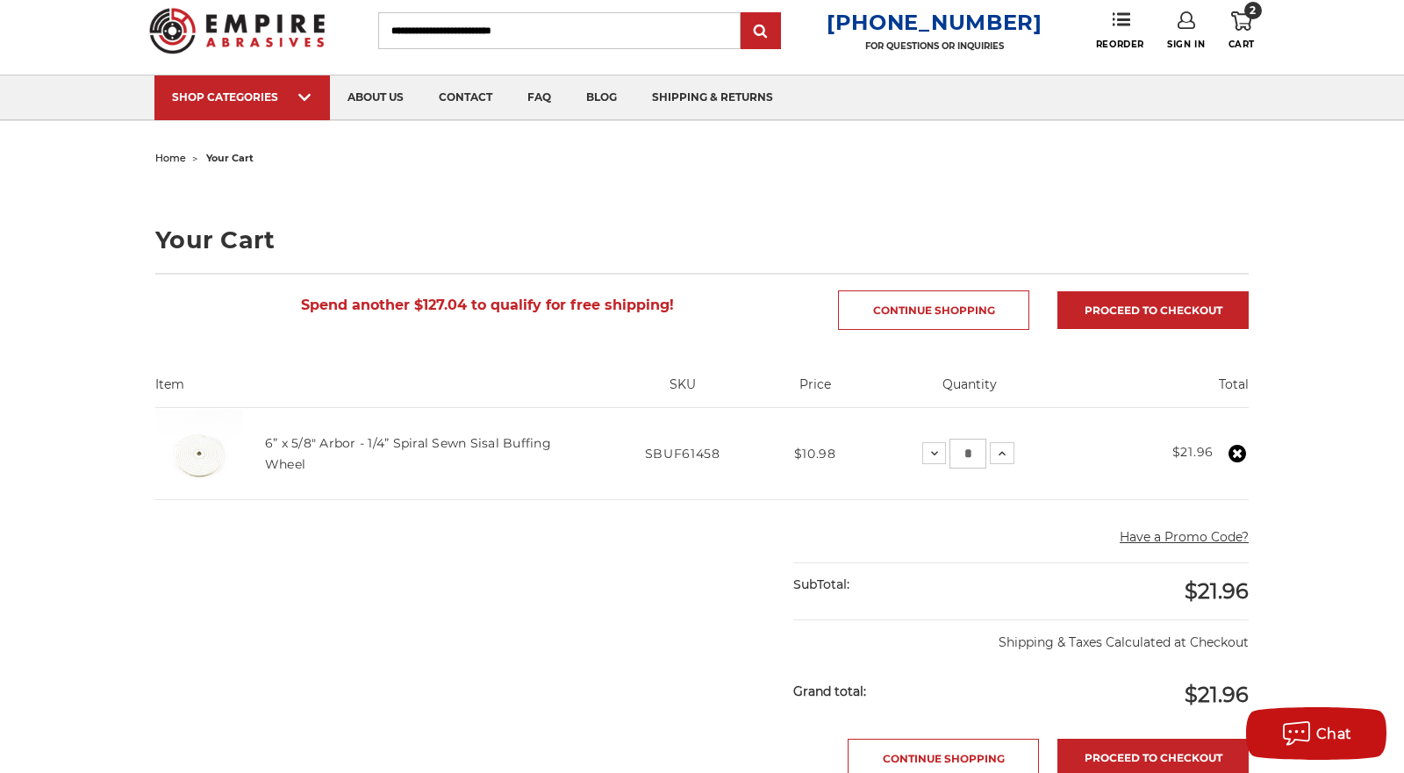
scroll to position [53, 0]
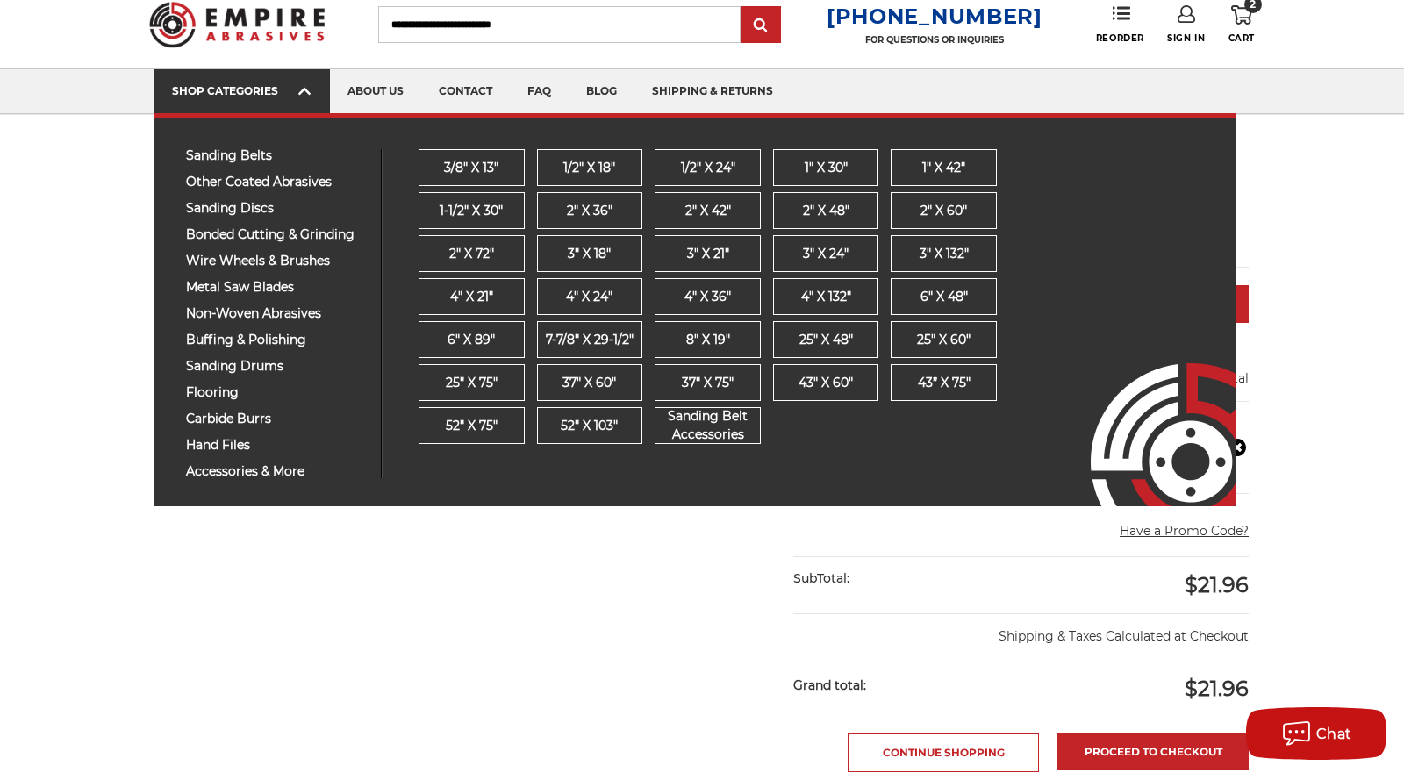
click at [281, 87] on div "SHOP CATEGORIES" at bounding box center [242, 90] width 140 height 13
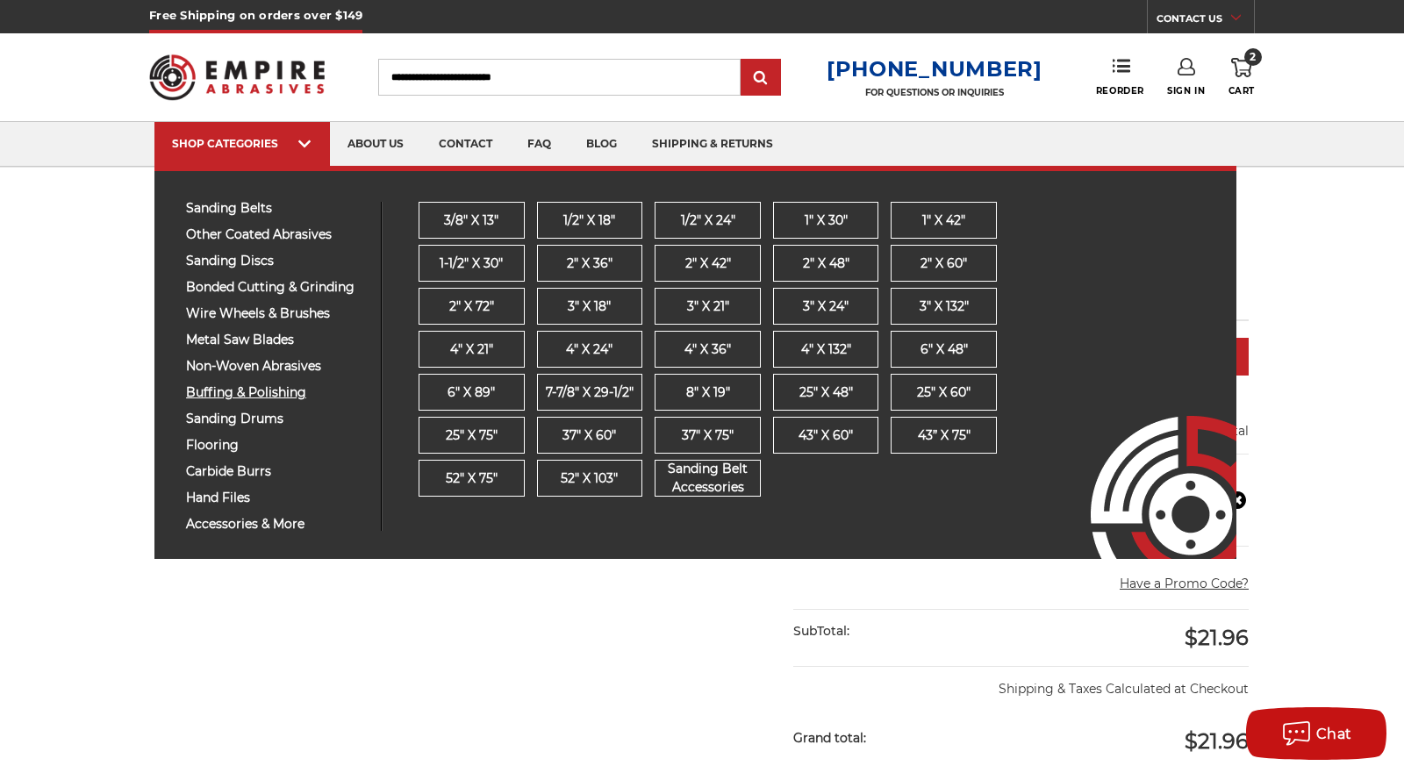
click at [286, 395] on span "buffing & polishing" at bounding box center [277, 392] width 182 height 13
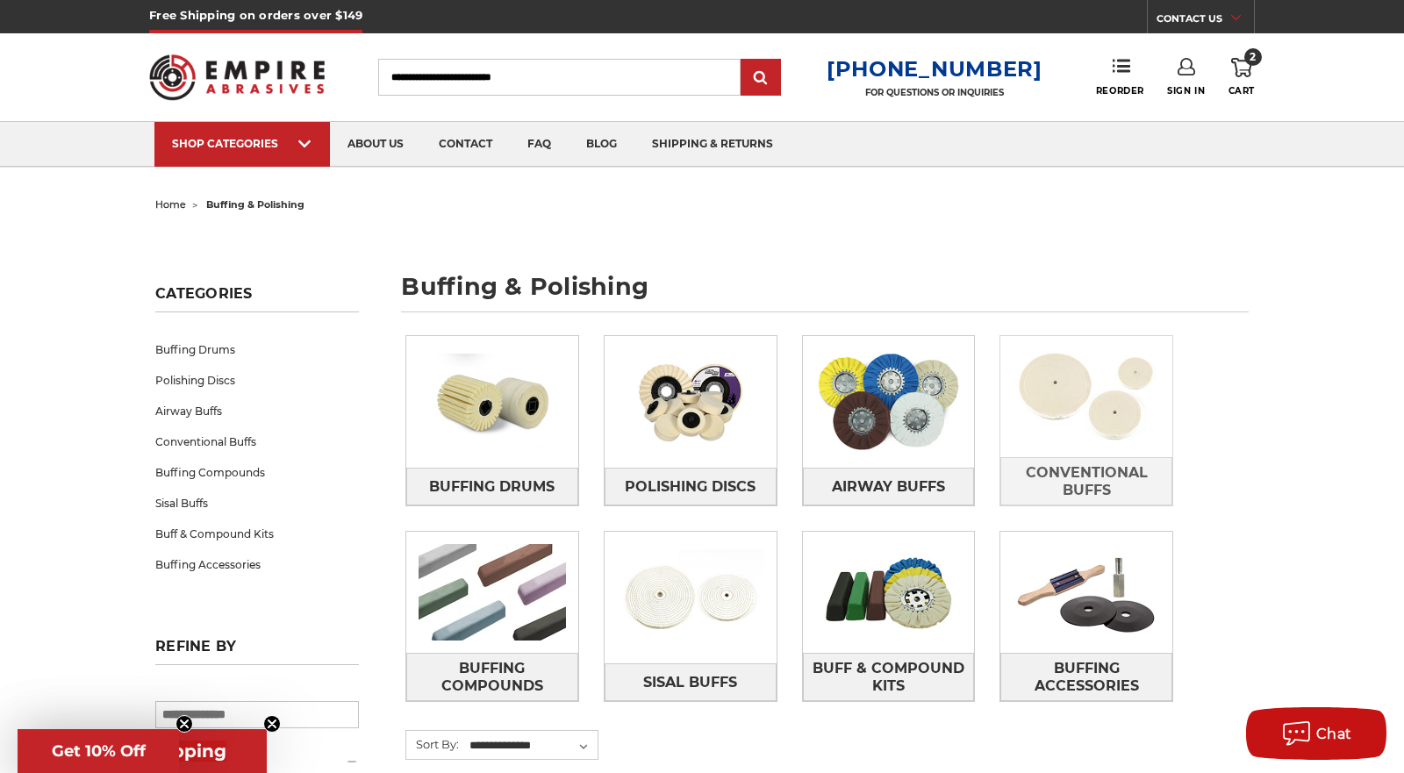
click at [1096, 447] on img at bounding box center [1086, 396] width 172 height 121
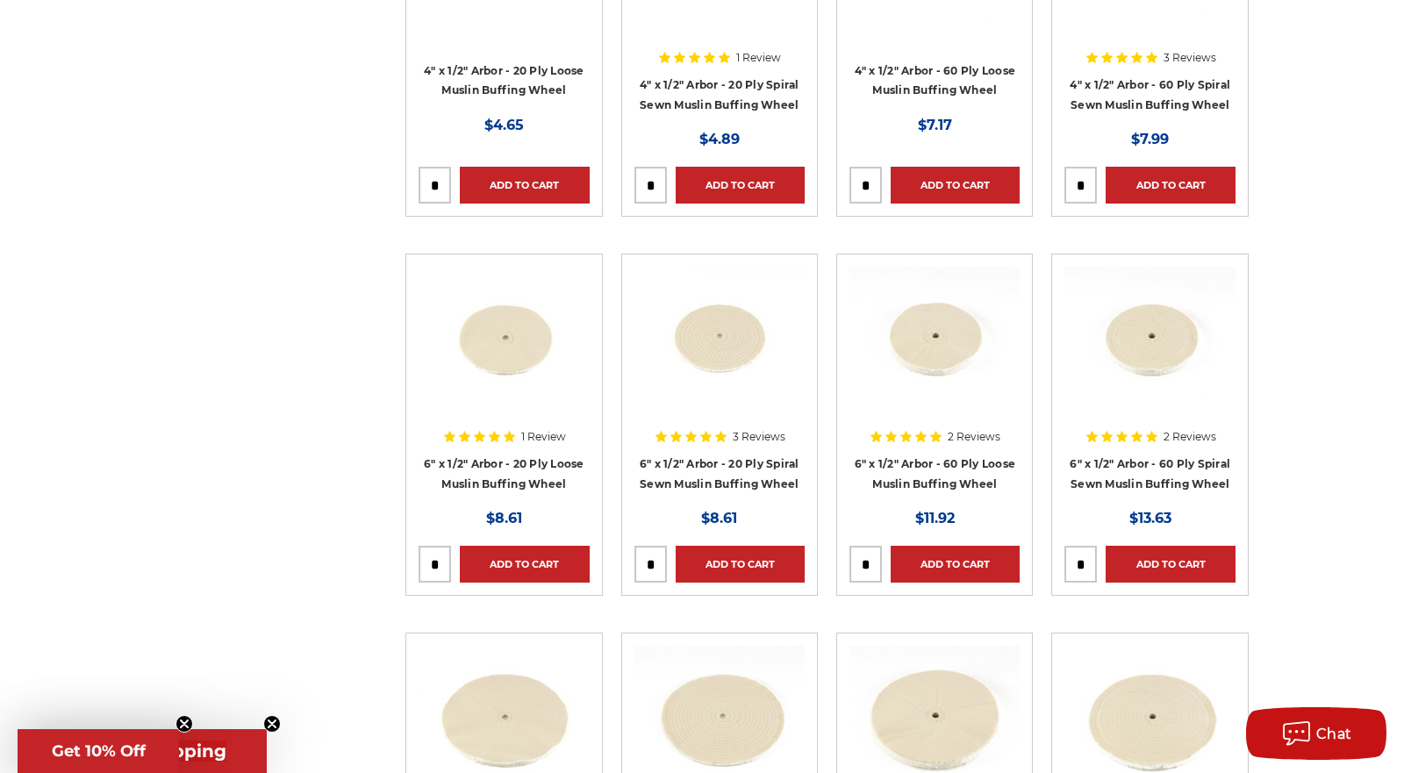
scroll to position [518, 0]
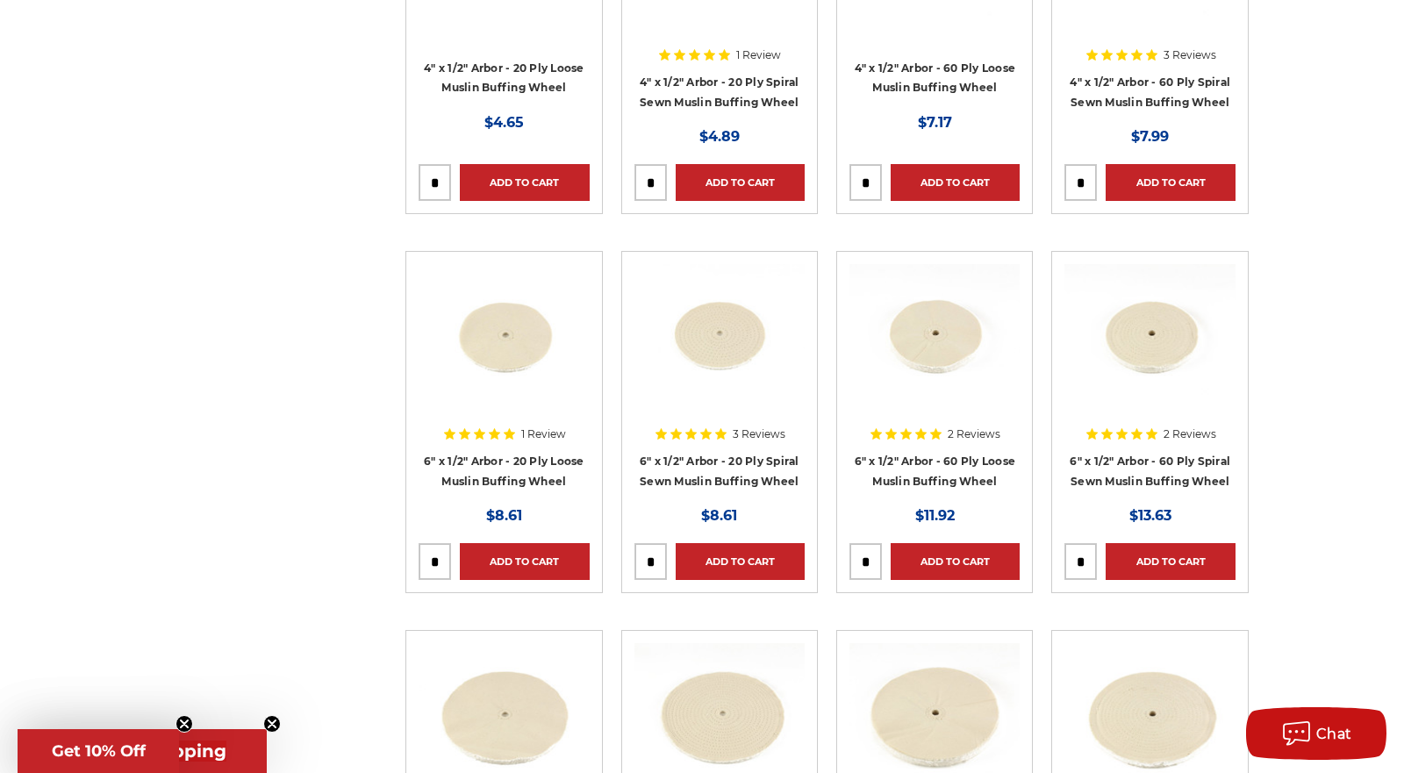
click at [865, 561] on input "tel" at bounding box center [865, 561] width 31 height 35
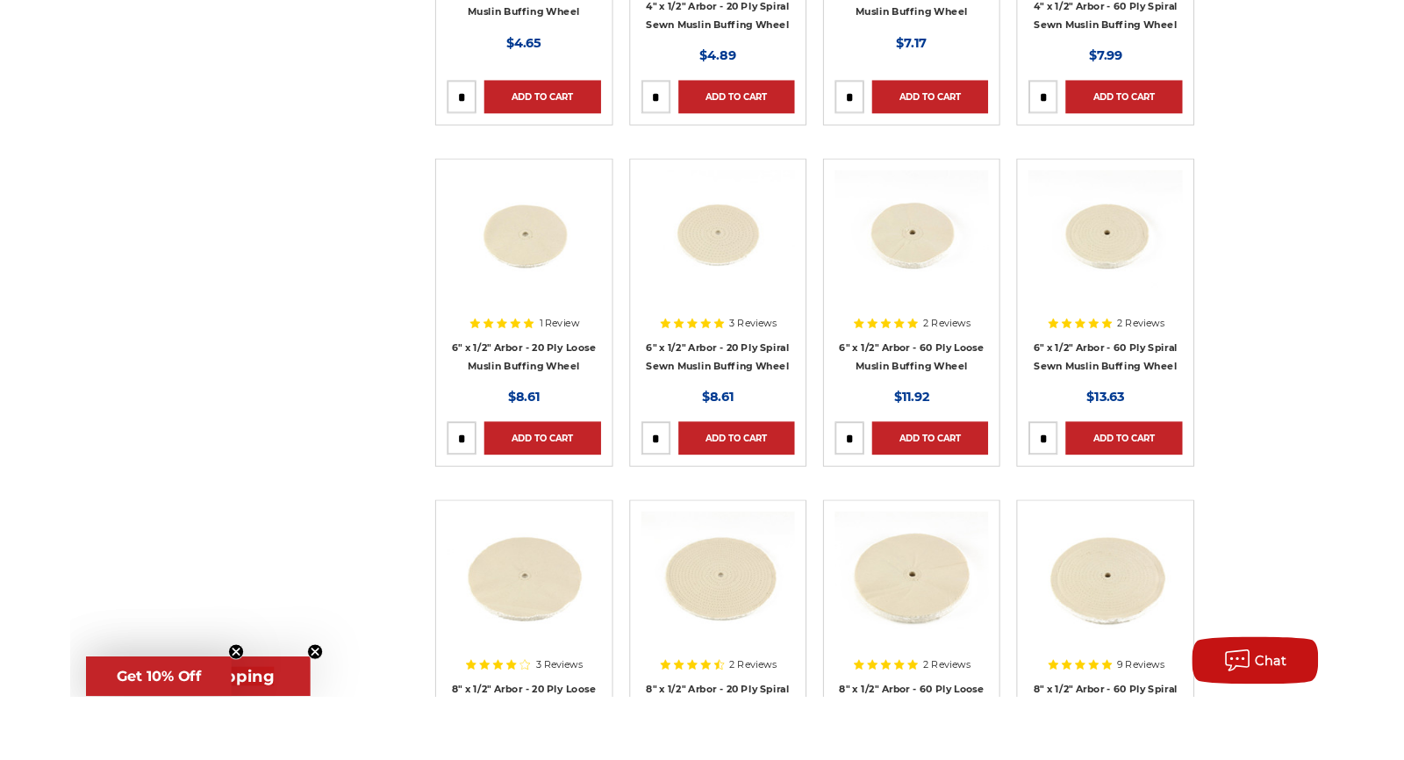
scroll to position [531, 0]
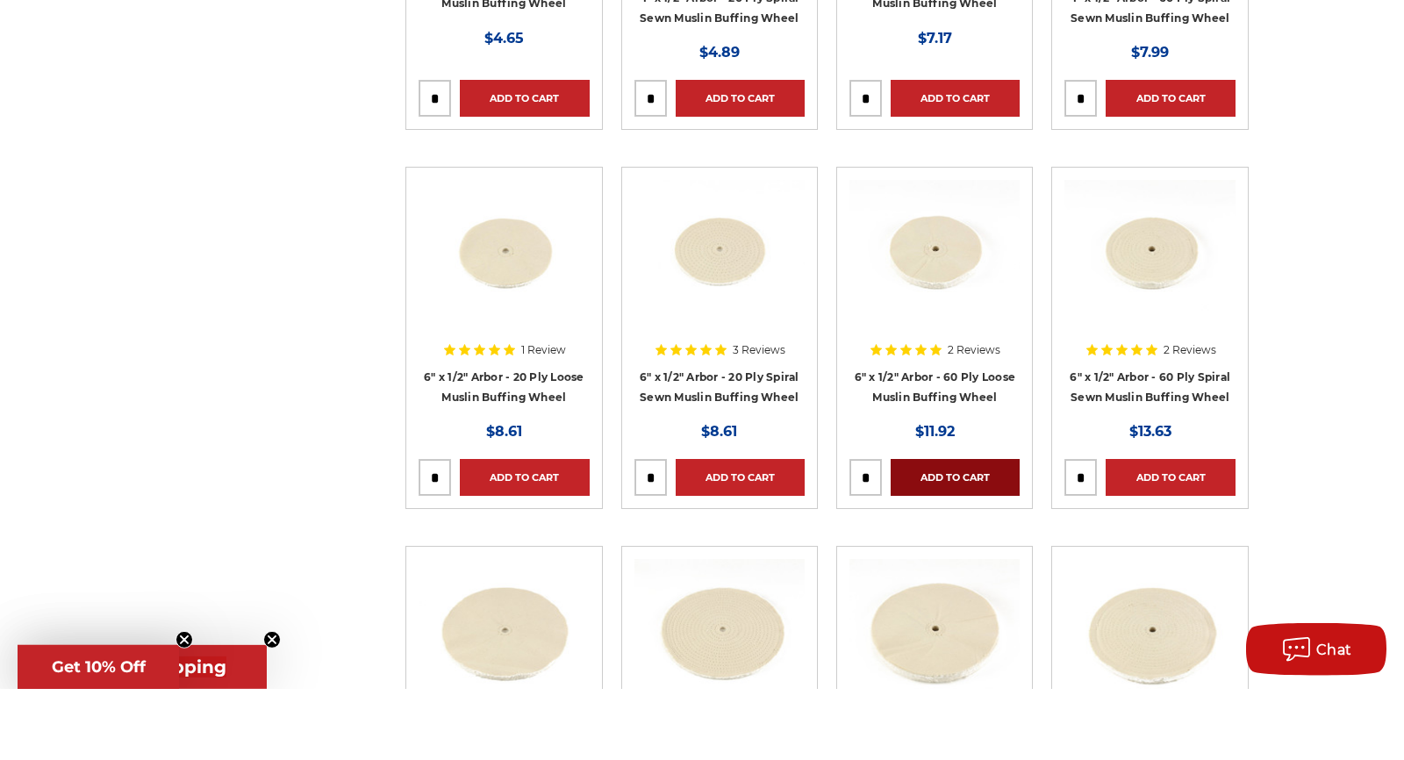
type input "*"
click at [946, 544] on link "Add to Cart" at bounding box center [954, 548] width 129 height 37
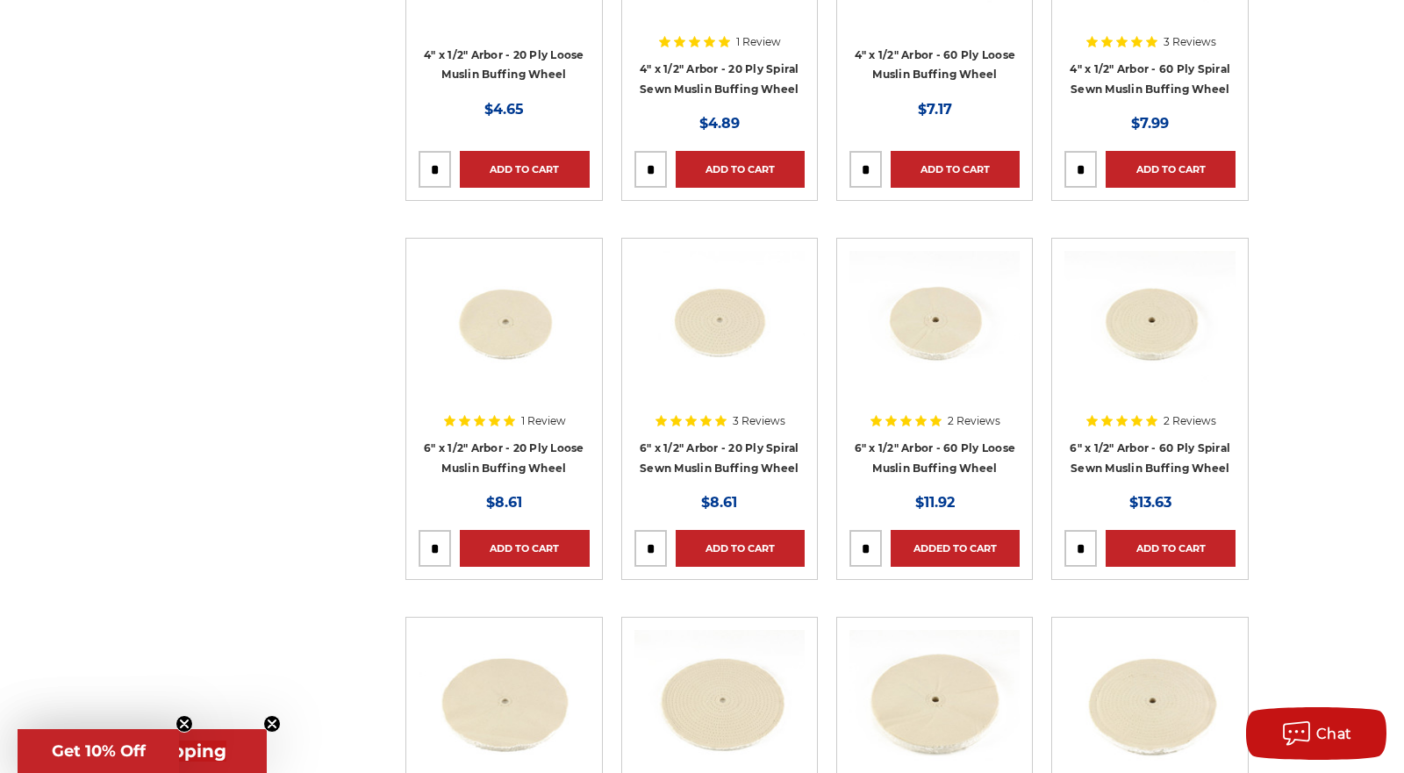
click at [1089, 541] on input "tel" at bounding box center [1080, 548] width 31 height 35
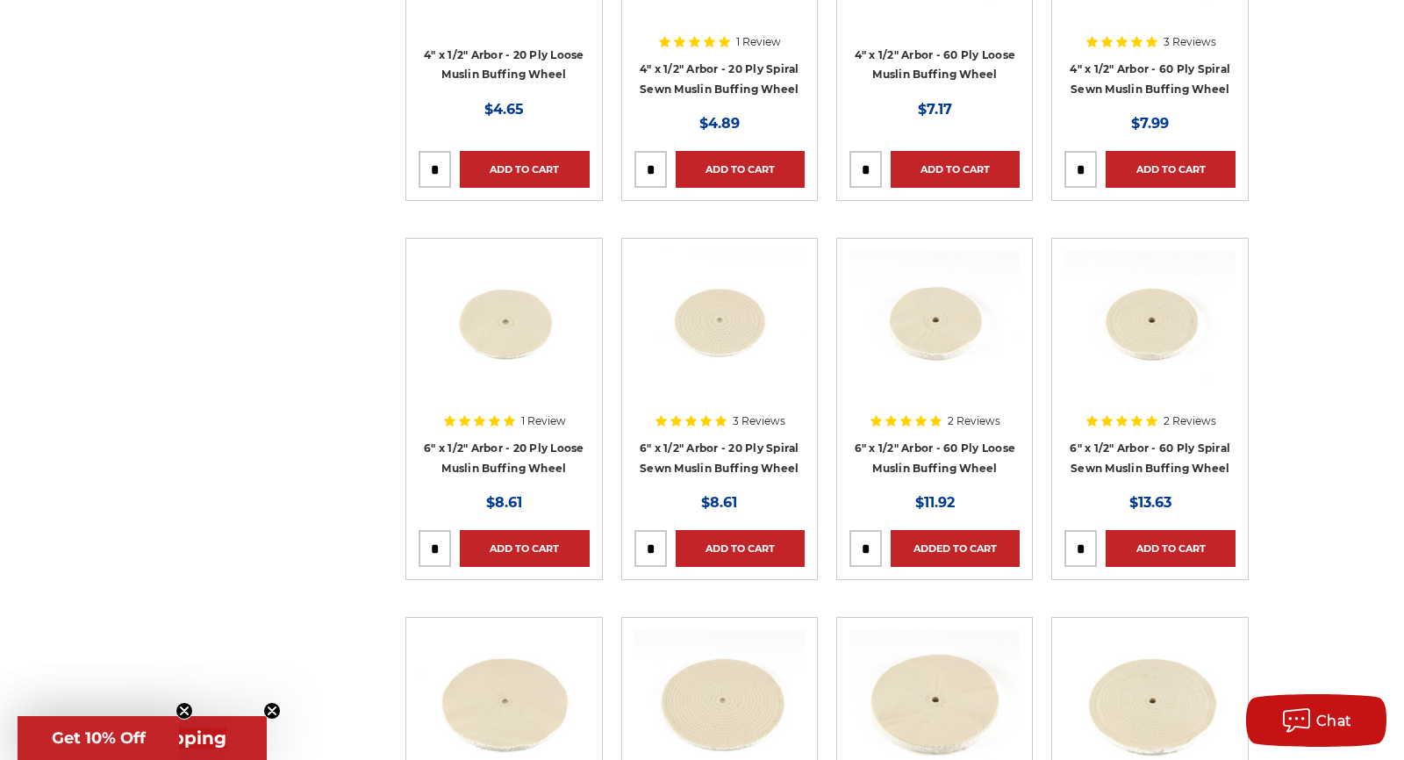
click at [1085, 549] on input "tel" at bounding box center [1080, 548] width 31 height 35
type input "*"
click at [1190, 547] on link "Add to Cart" at bounding box center [1169, 548] width 129 height 37
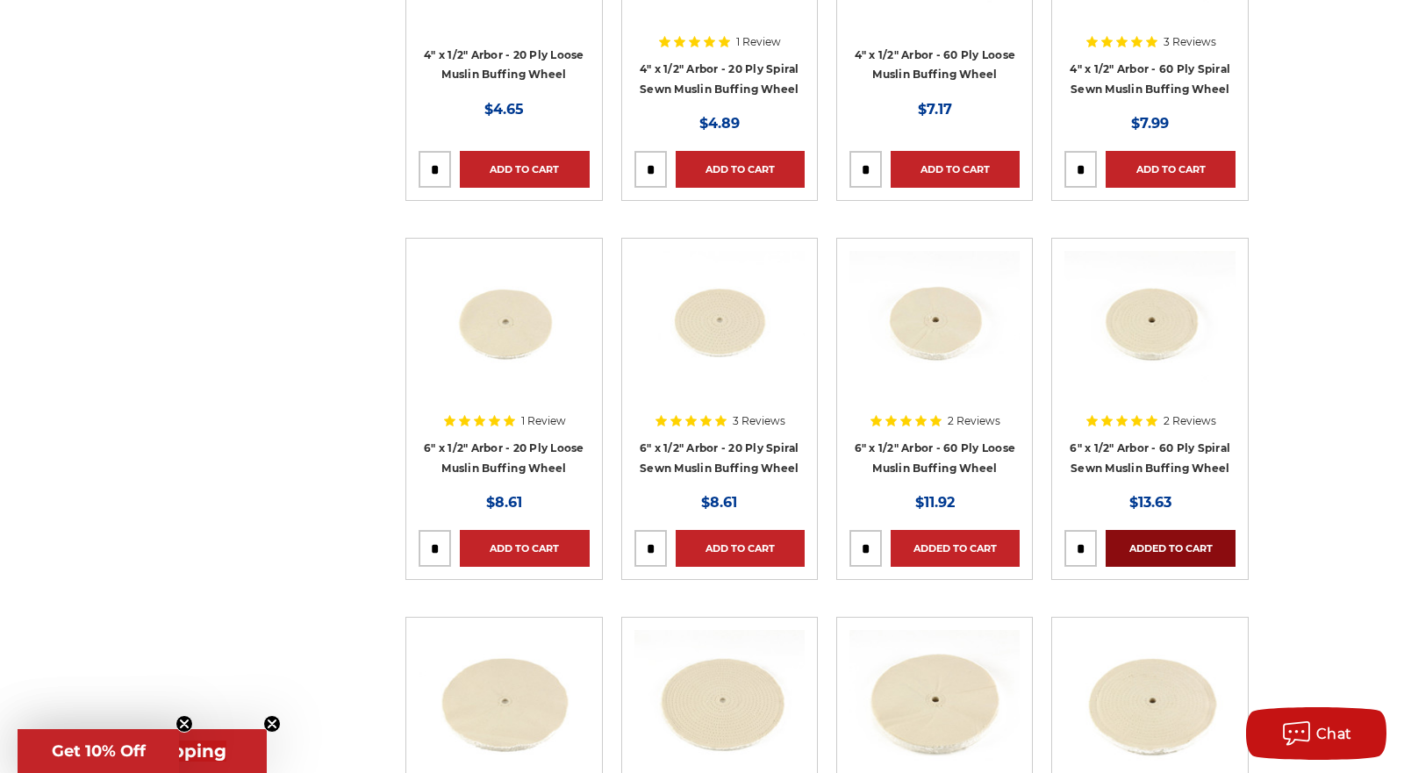
scroll to position [0, 0]
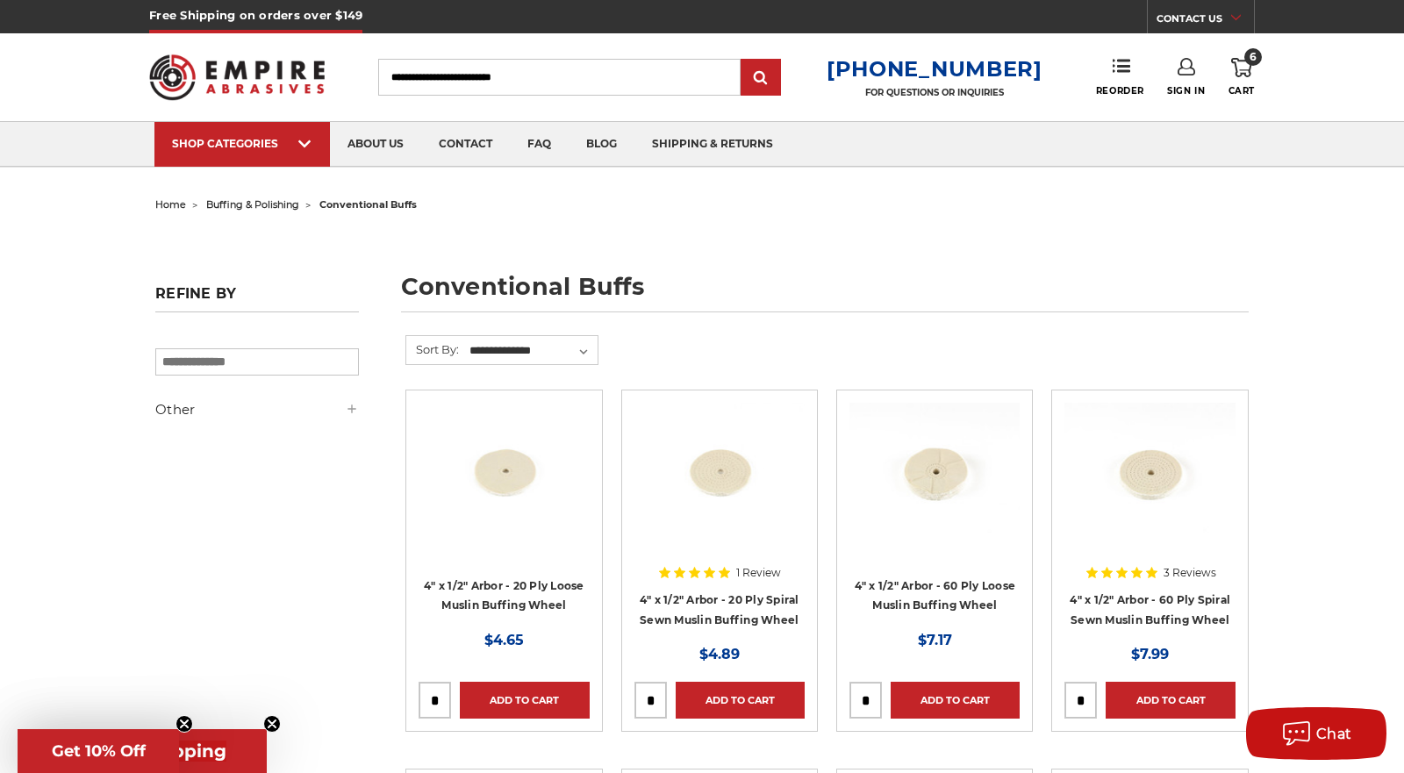
click at [1248, 74] on icon at bounding box center [1241, 67] width 21 height 19
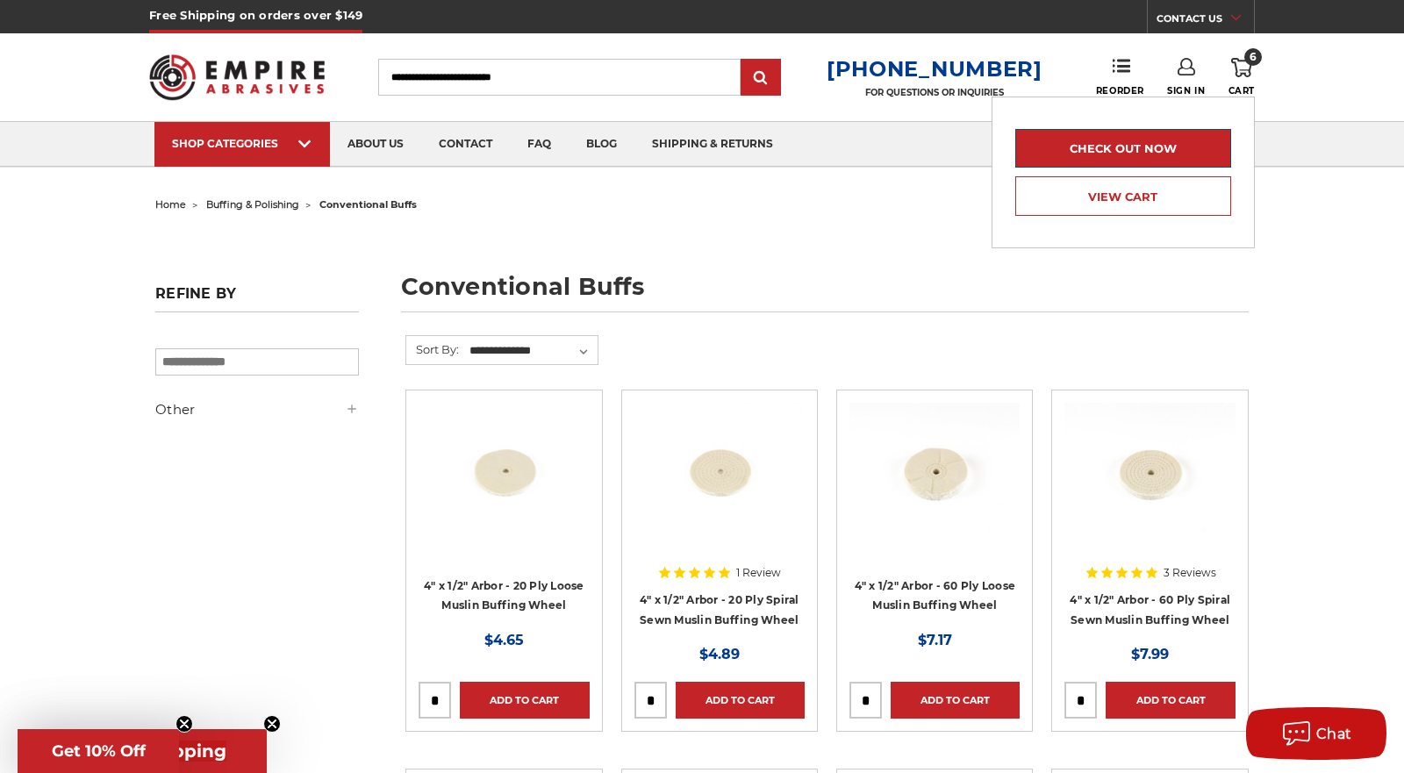
click at [1133, 139] on link "Check out now" at bounding box center [1123, 148] width 216 height 39
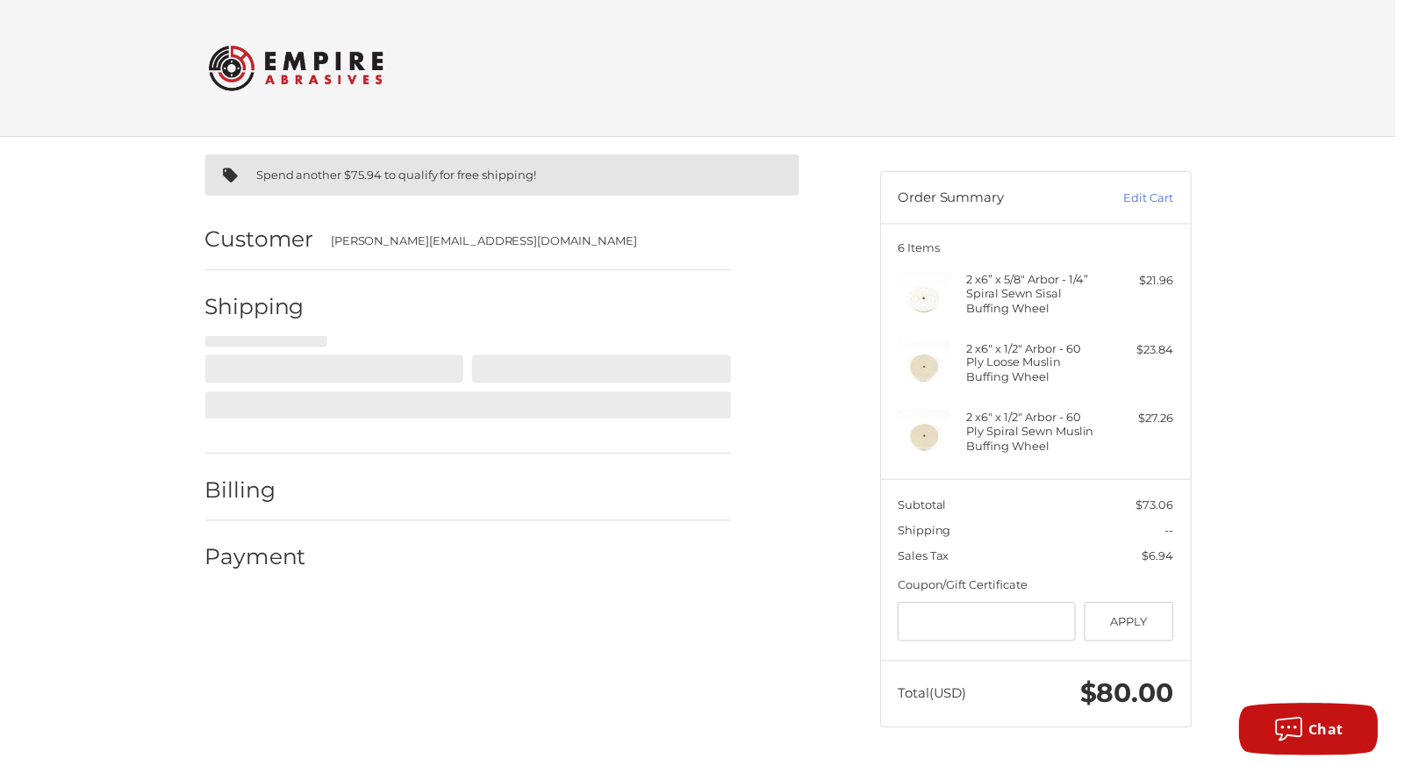
select select "**"
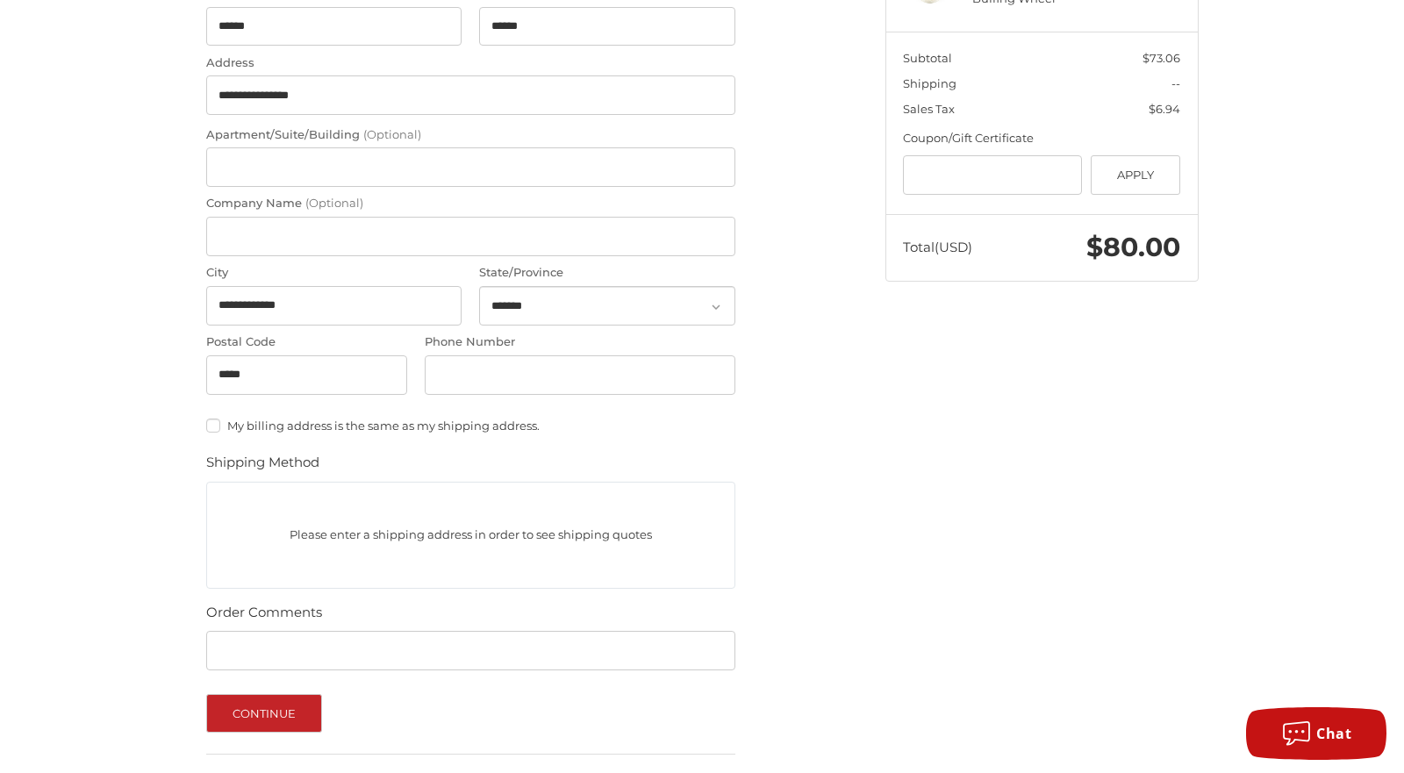
scroll to position [496, 0]
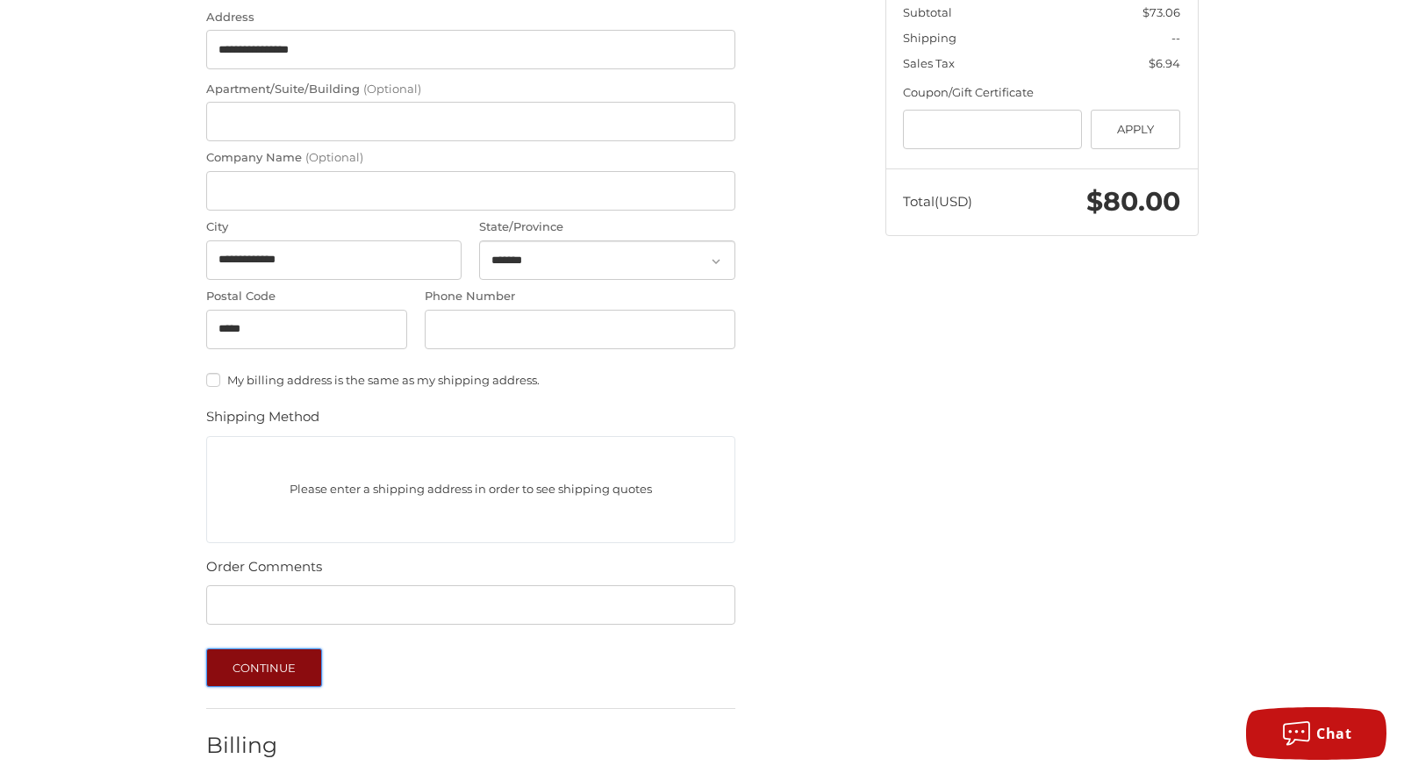
click at [263, 669] on button "Continue" at bounding box center [264, 667] width 117 height 39
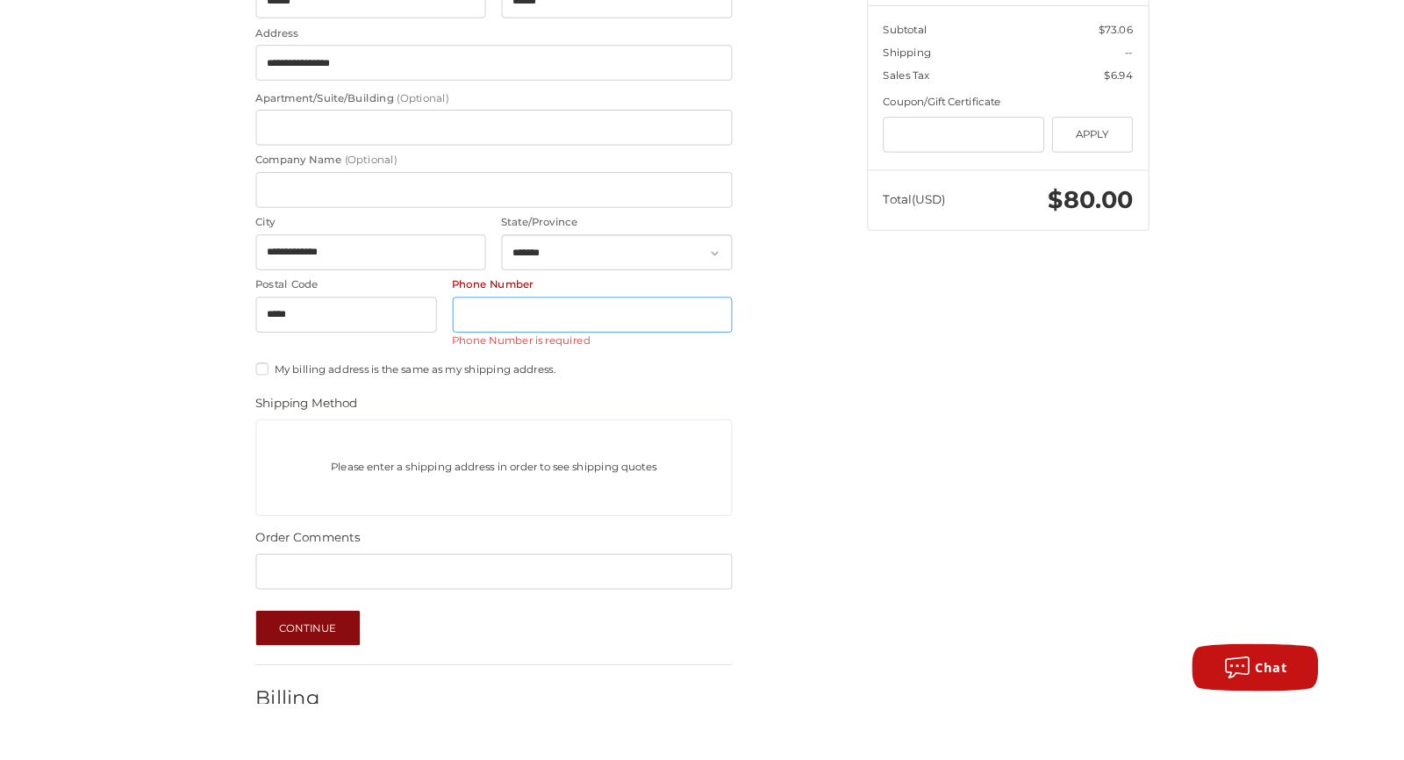
scroll to position [394, 0]
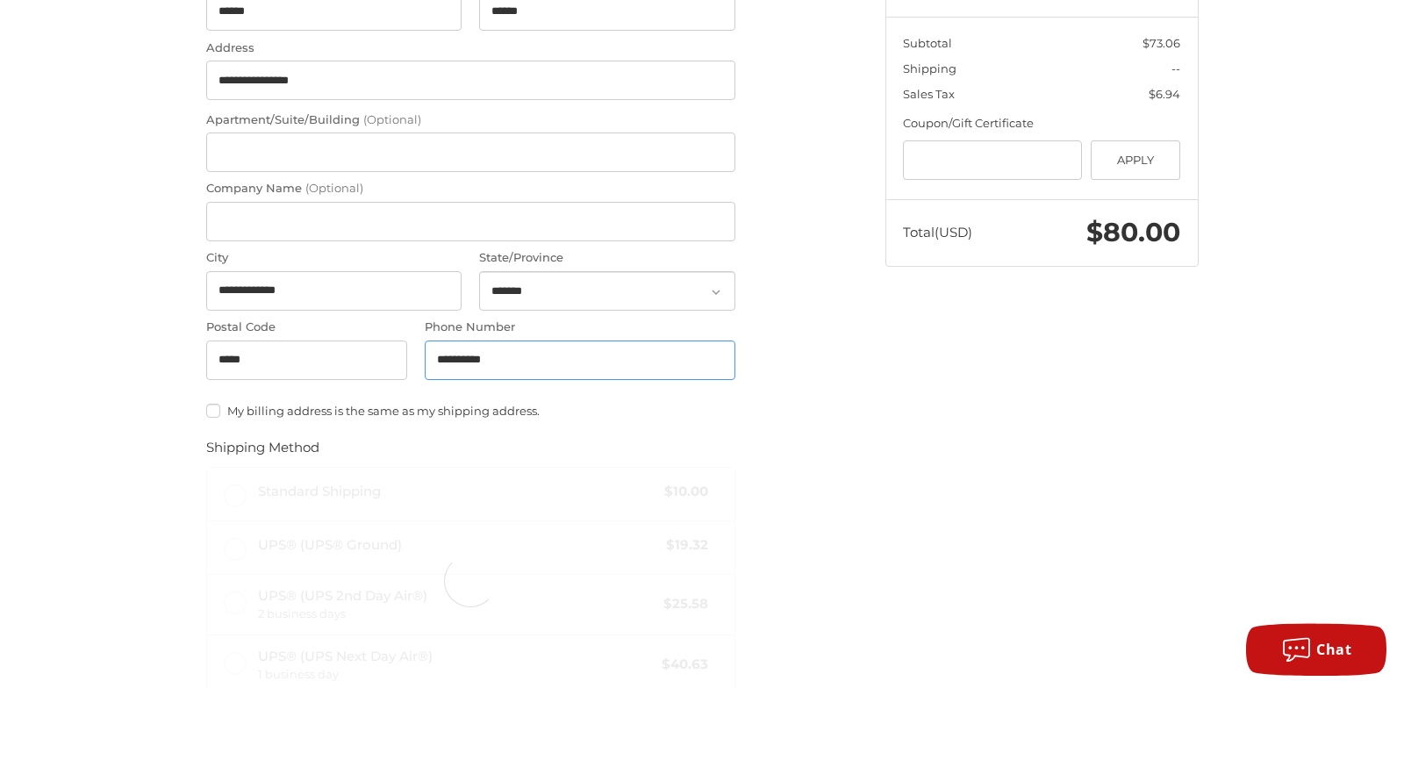
type input "**********"
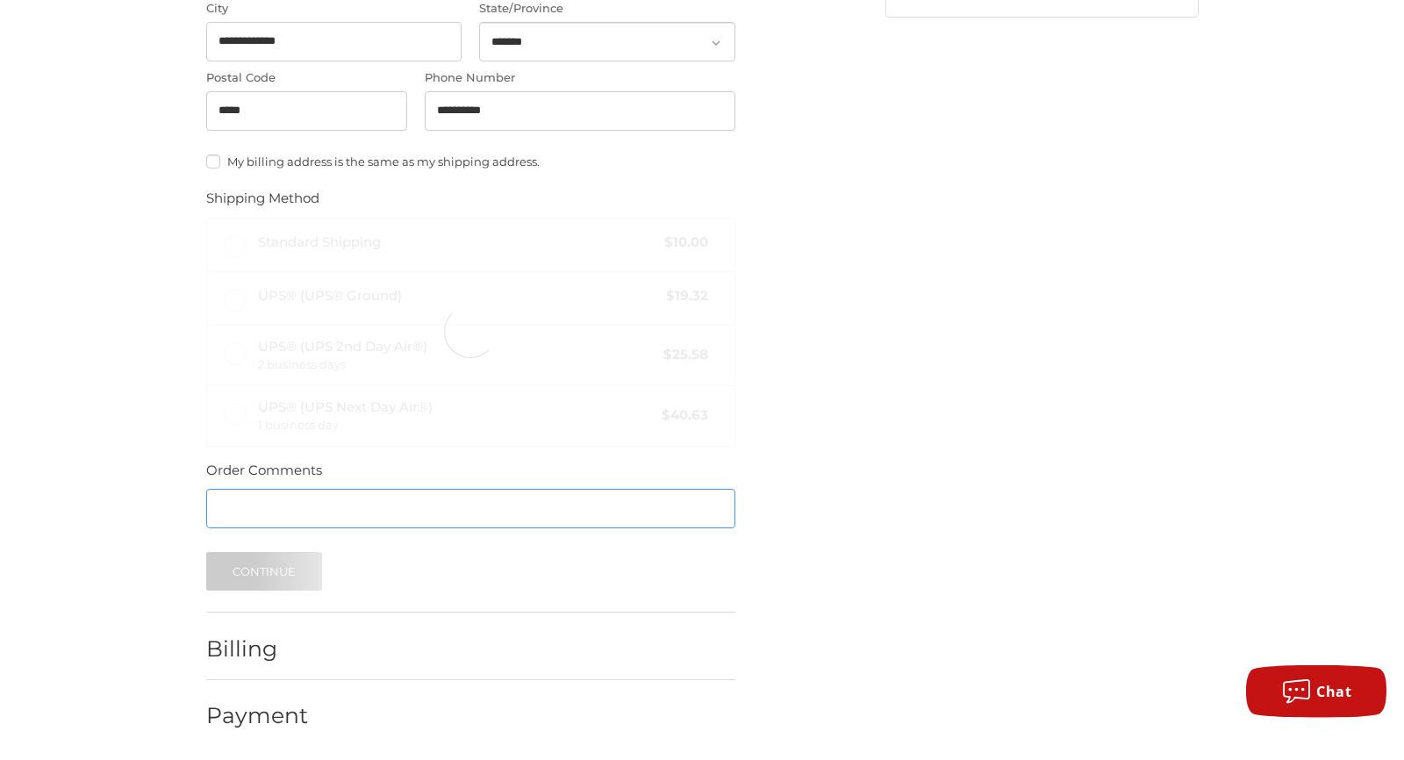
scroll to position [713, 0]
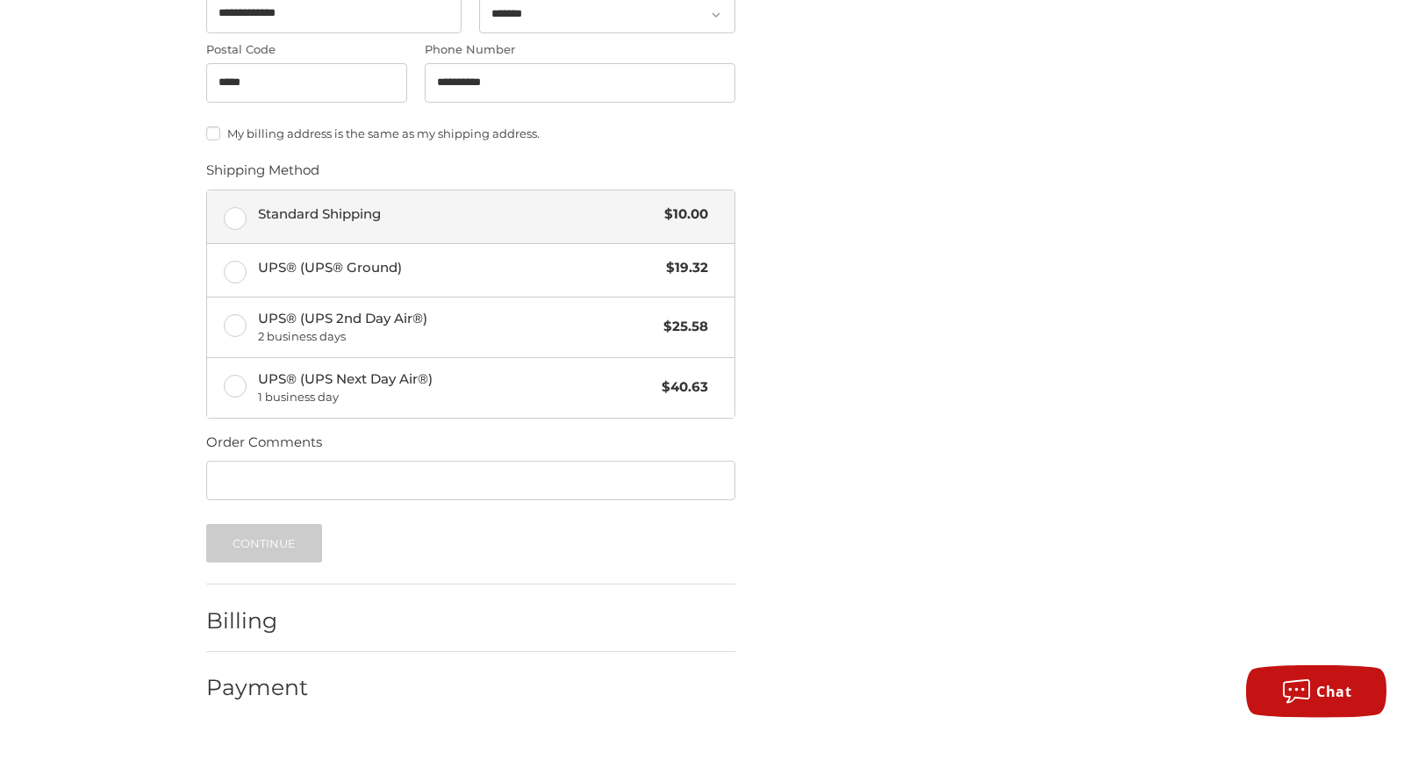
click at [279, 246] on span "Standard Shipping" at bounding box center [457, 243] width 398 height 20
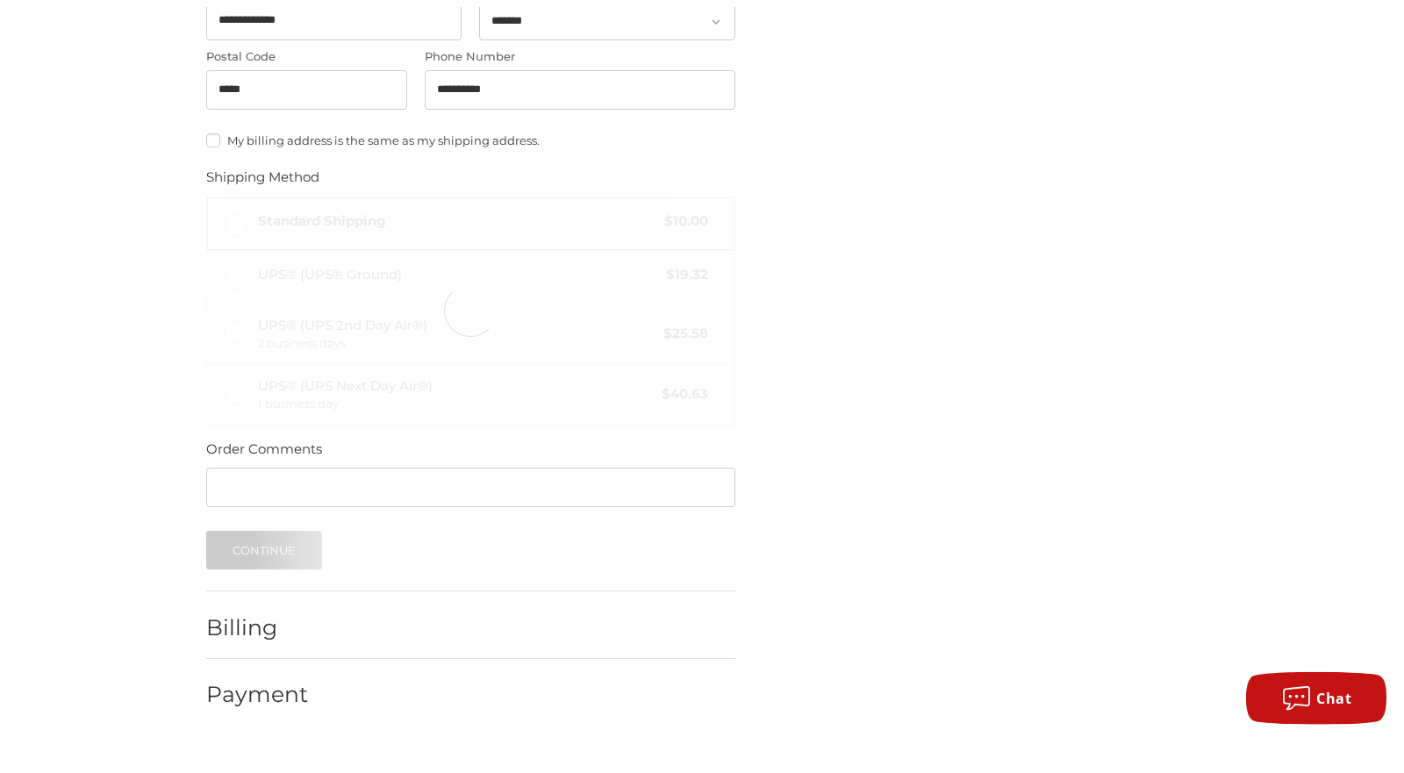
scroll to position [700, 0]
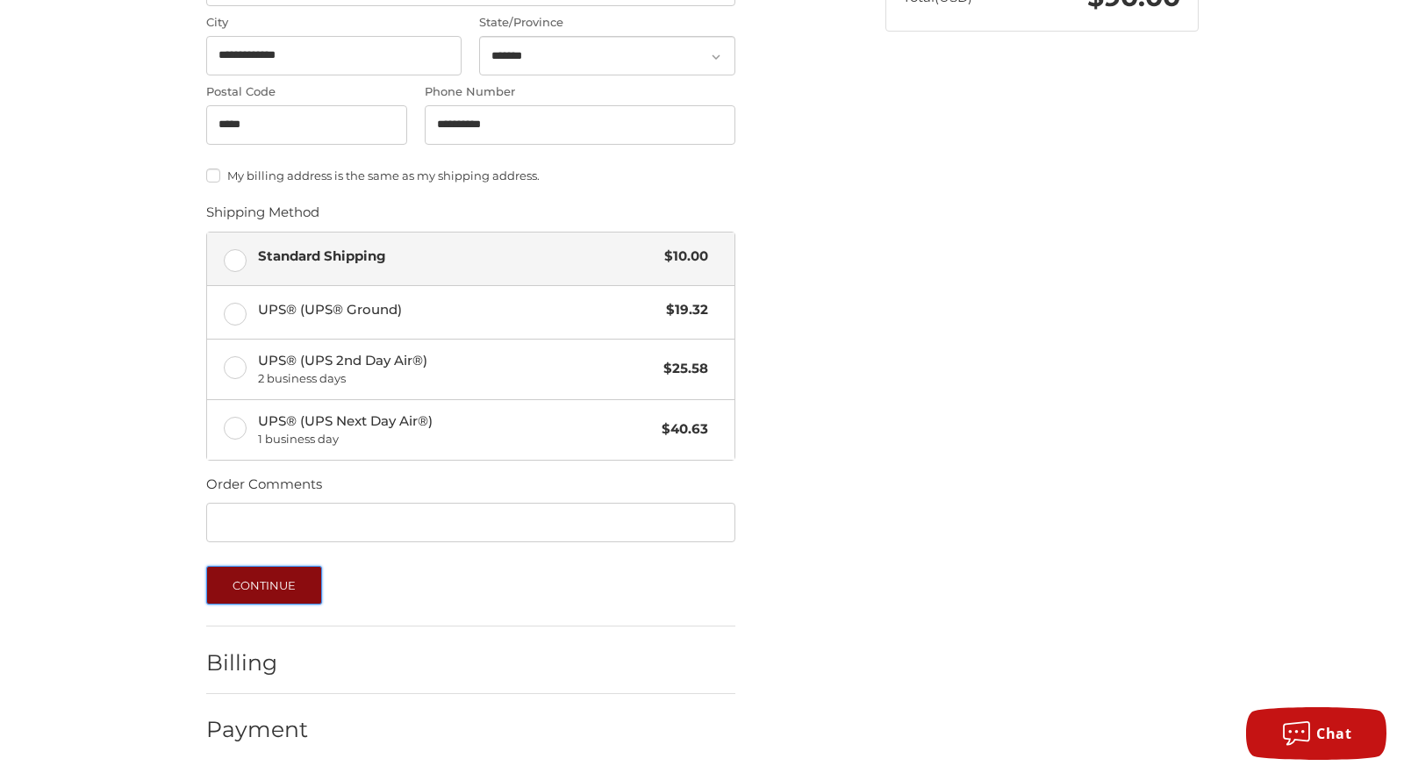
click at [288, 586] on button "Continue" at bounding box center [264, 585] width 117 height 39
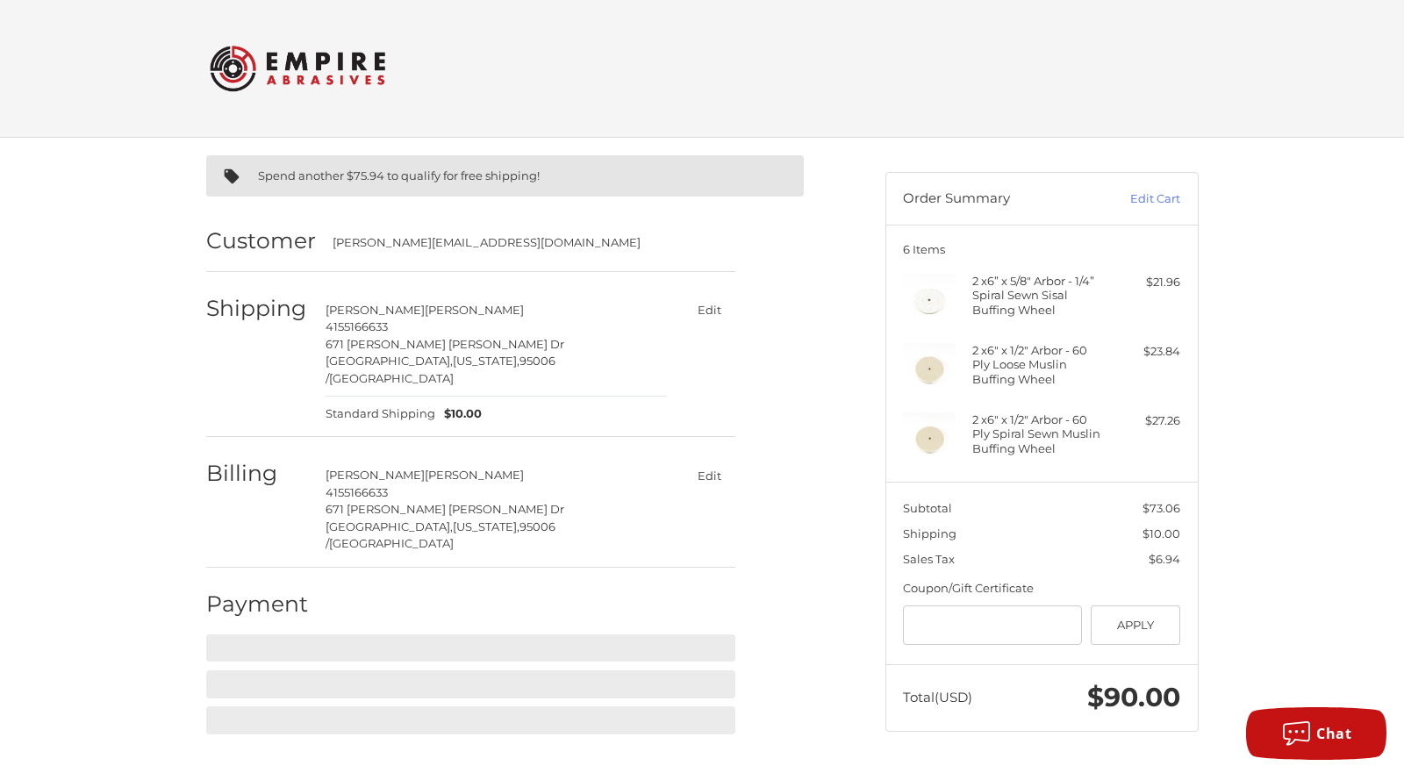
scroll to position [0, 0]
